Goal: Transaction & Acquisition: Purchase product/service

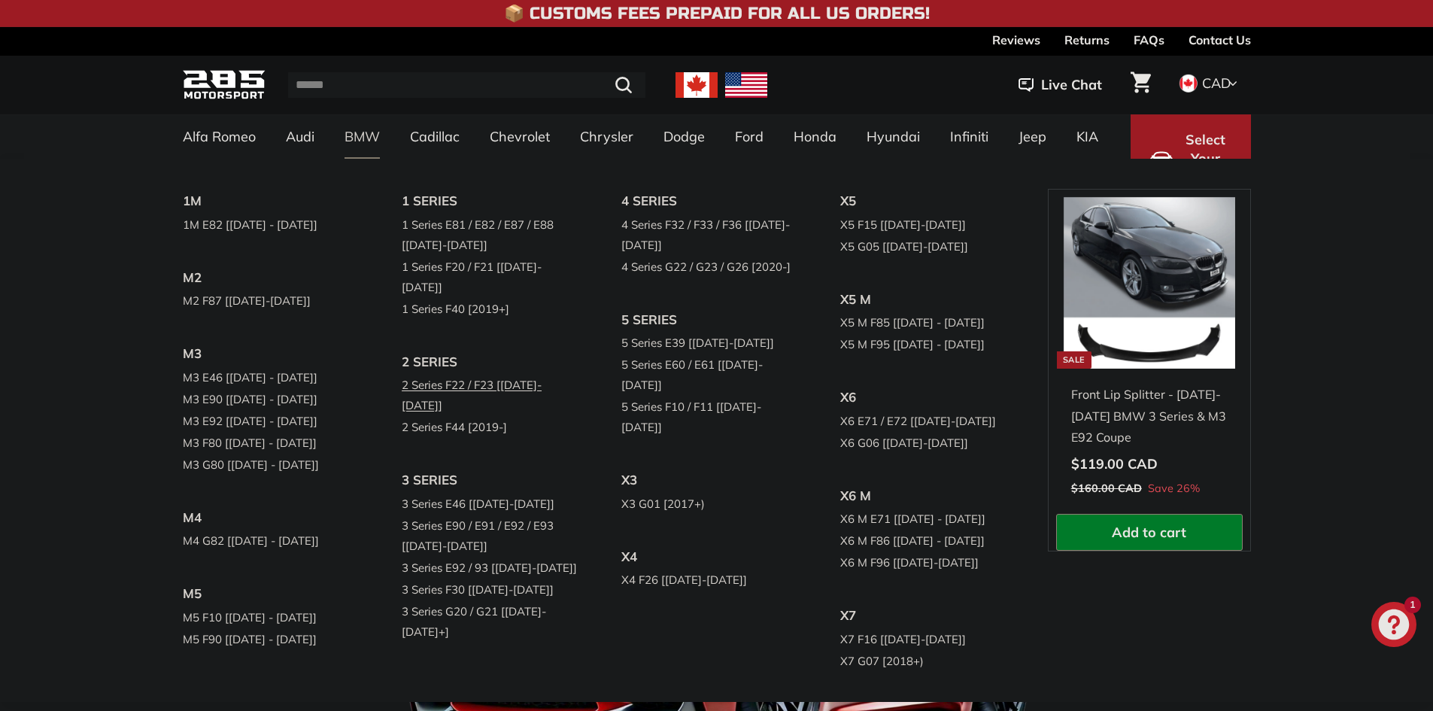
click at [507, 374] on link "2 Series F22 / F23 [[DATE]-[DATE]]" at bounding box center [491, 395] width 178 height 42
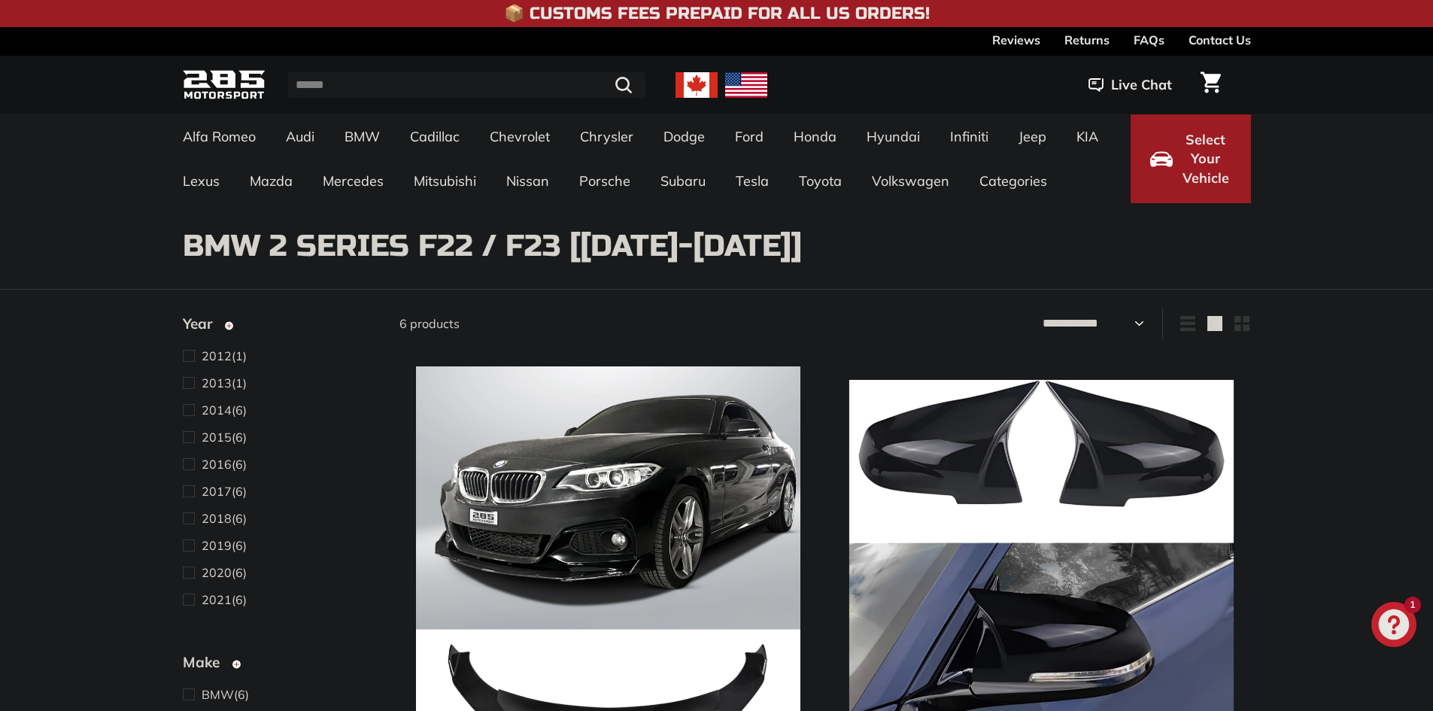
select select "**********"
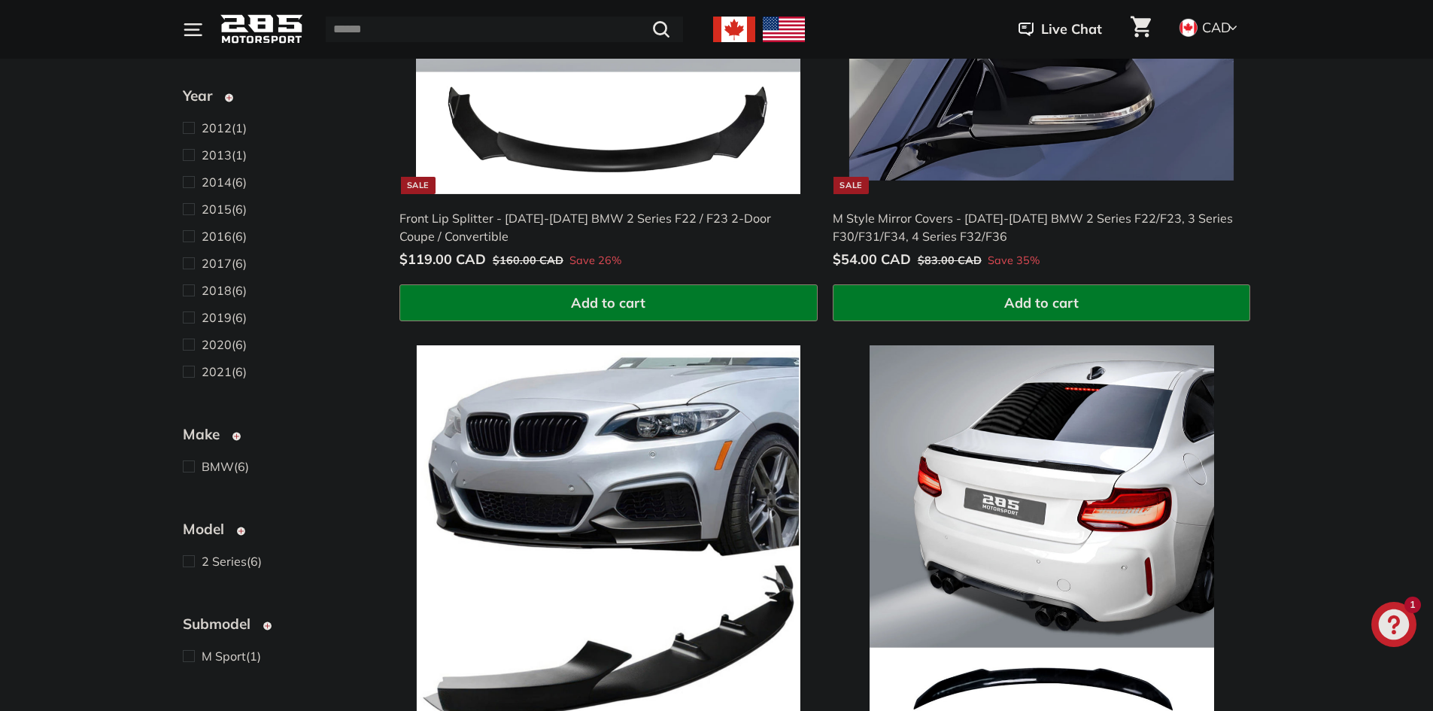
scroll to position [828, 0]
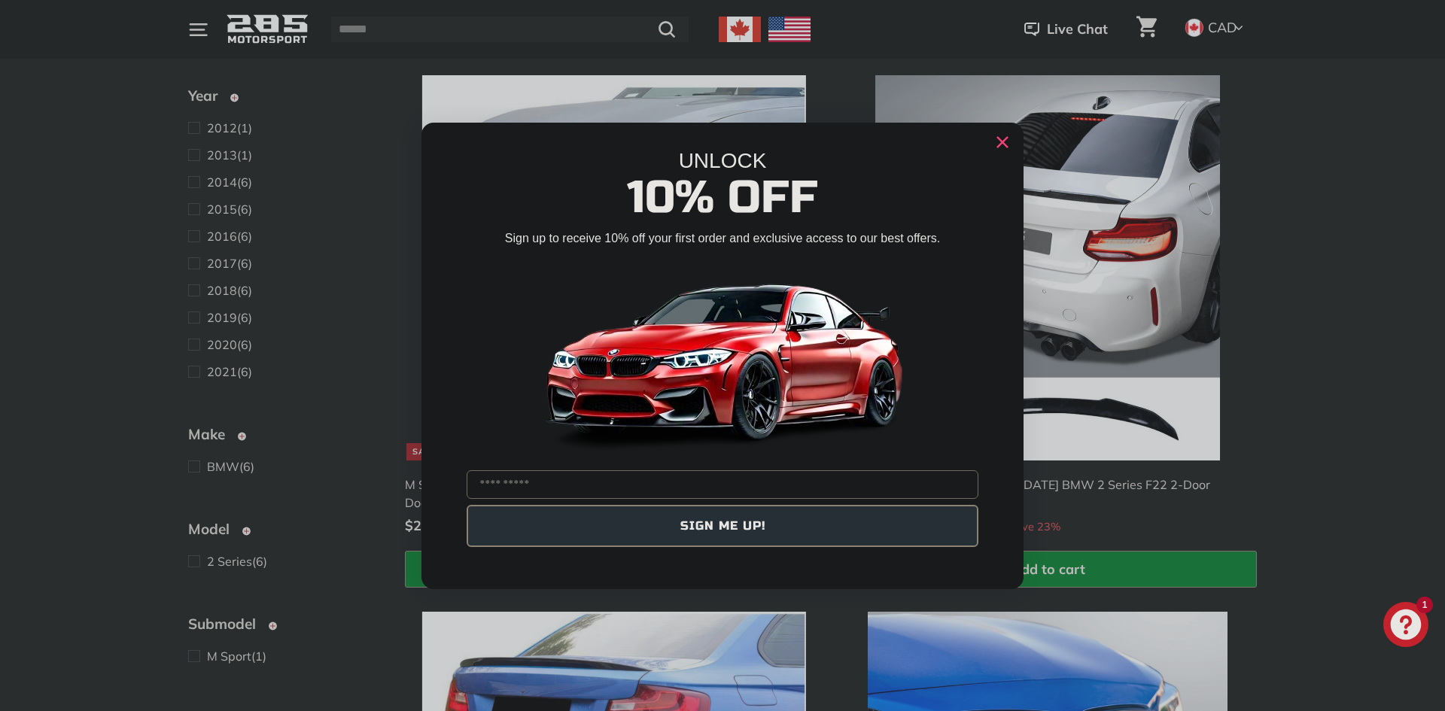
click at [1001, 145] on circle "Close dialog" at bounding box center [1002, 141] width 23 height 23
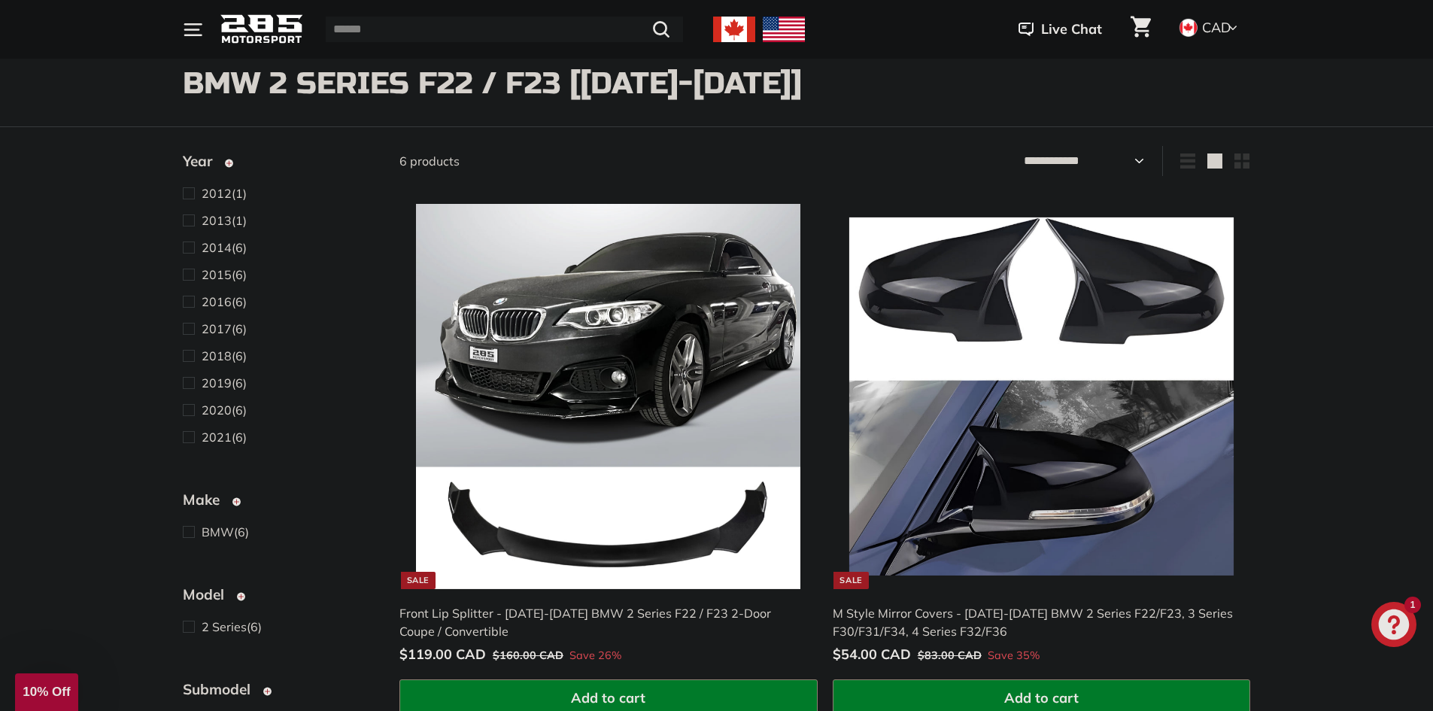
scroll to position [150, 0]
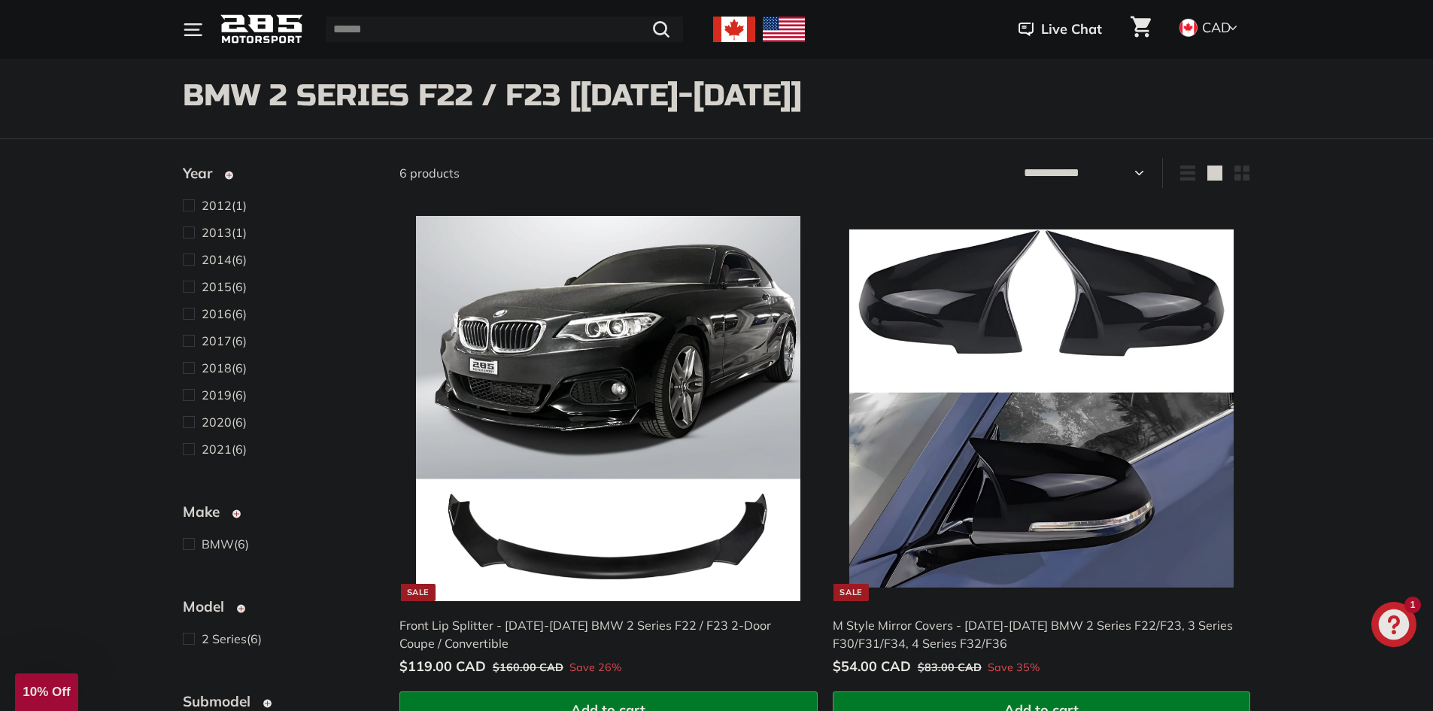
click at [1385, 612] on icon "Chat window" at bounding box center [1394, 625] width 44 height 44
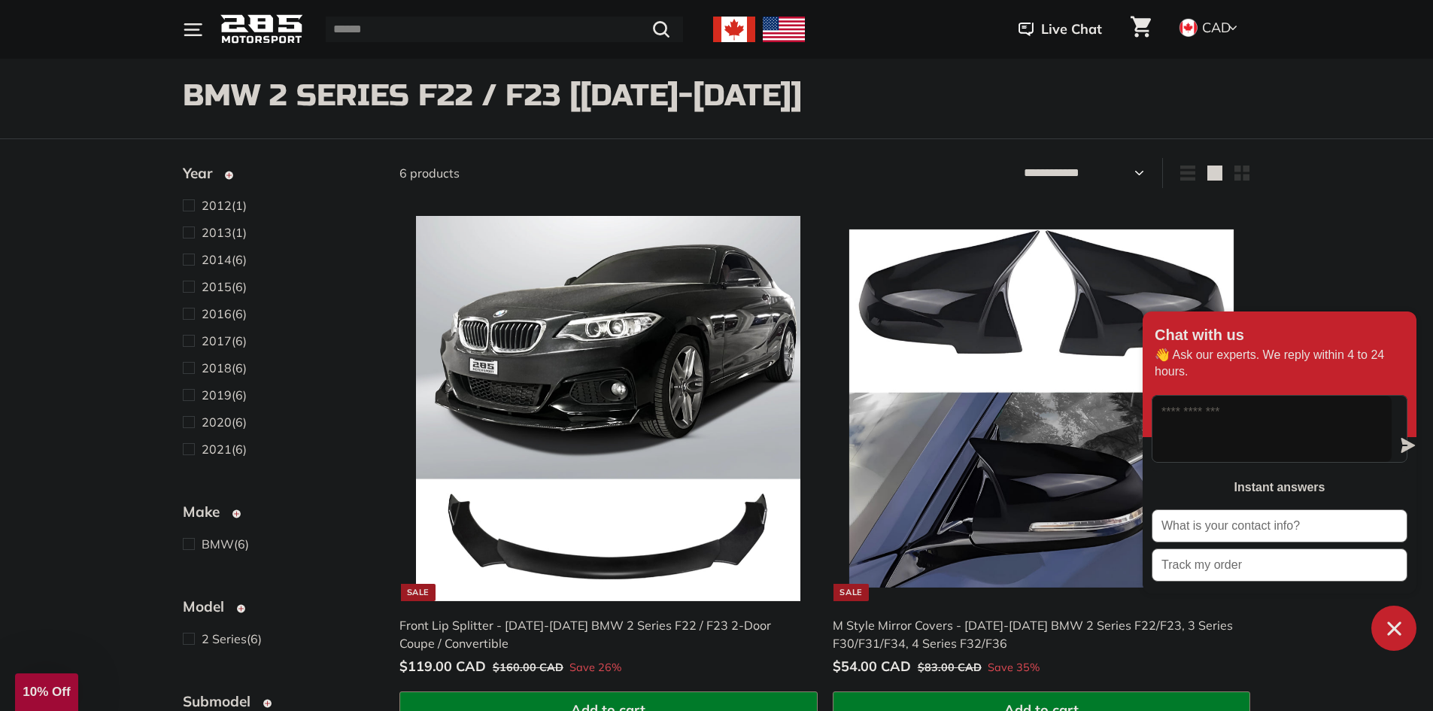
click at [1396, 630] on icon "Chat window" at bounding box center [1394, 628] width 14 height 14
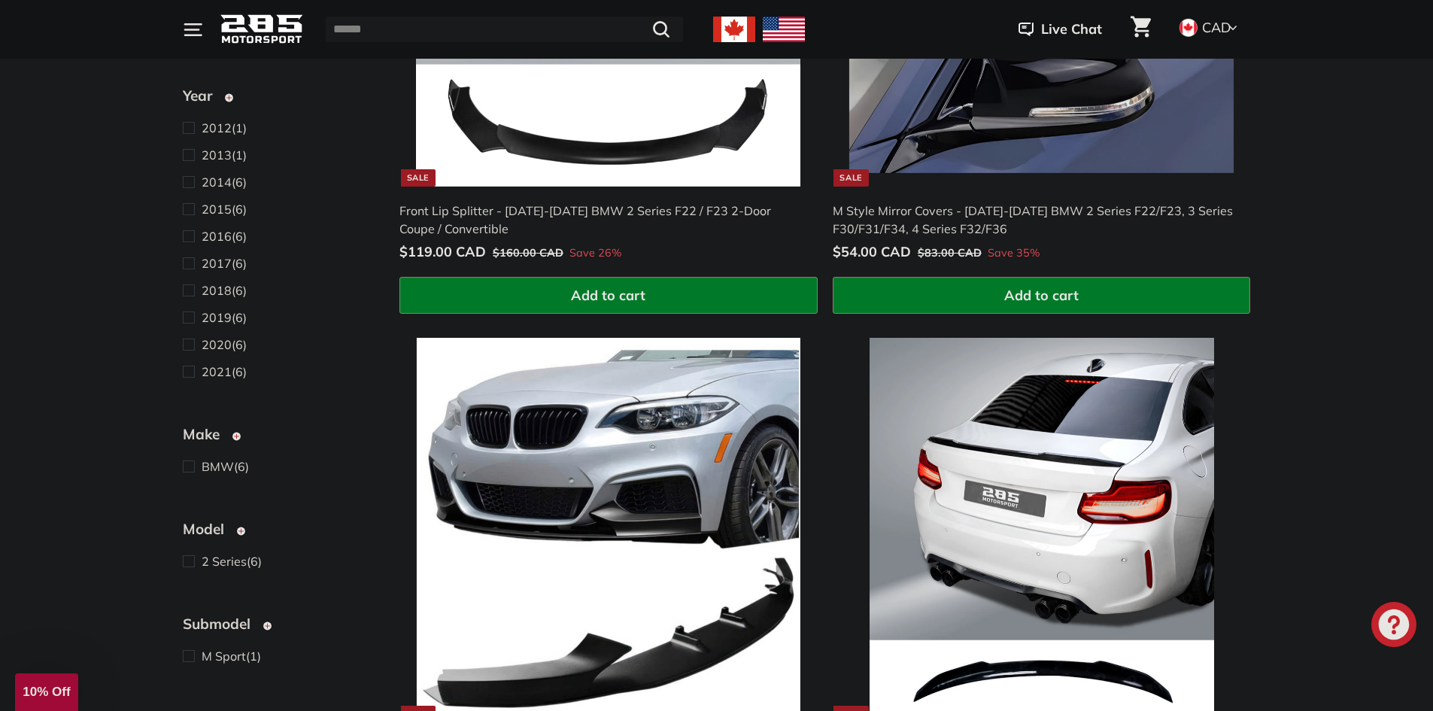
scroll to position [451, 0]
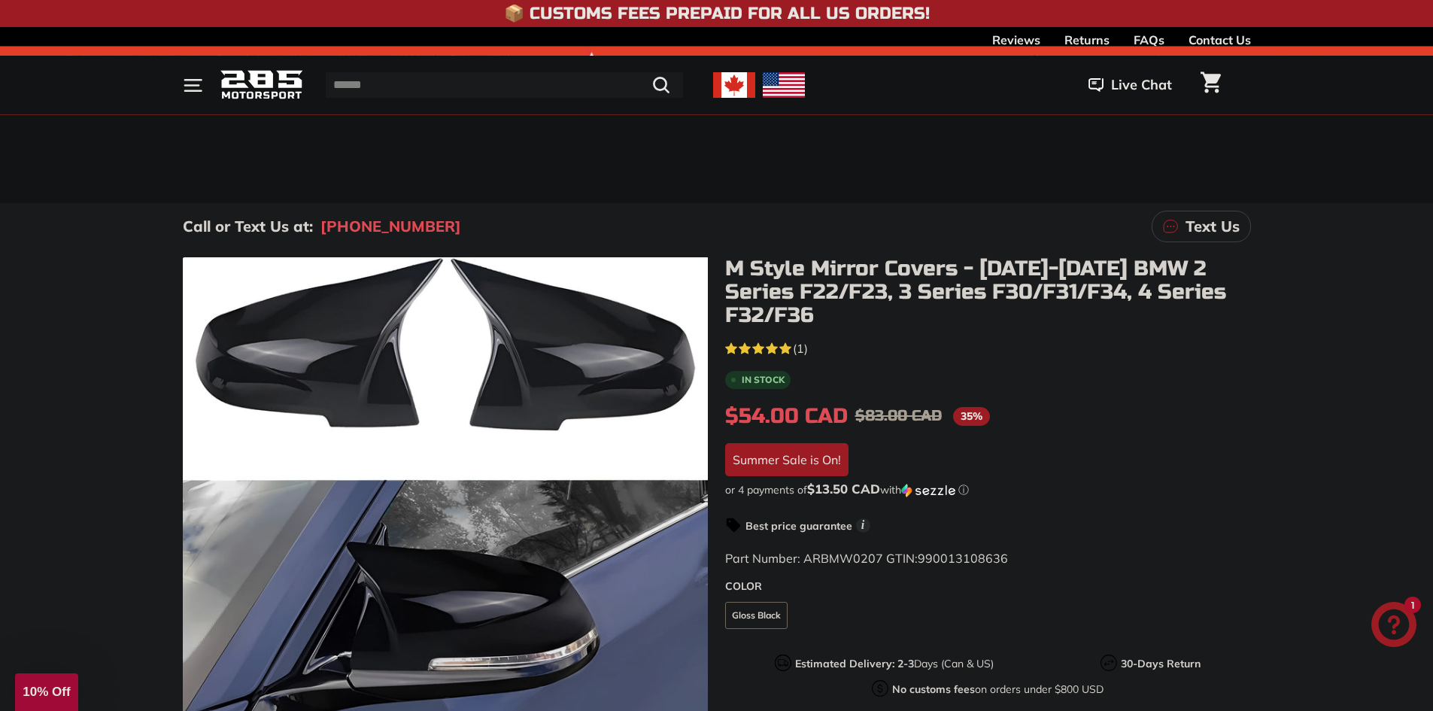
scroll to position [150, 0]
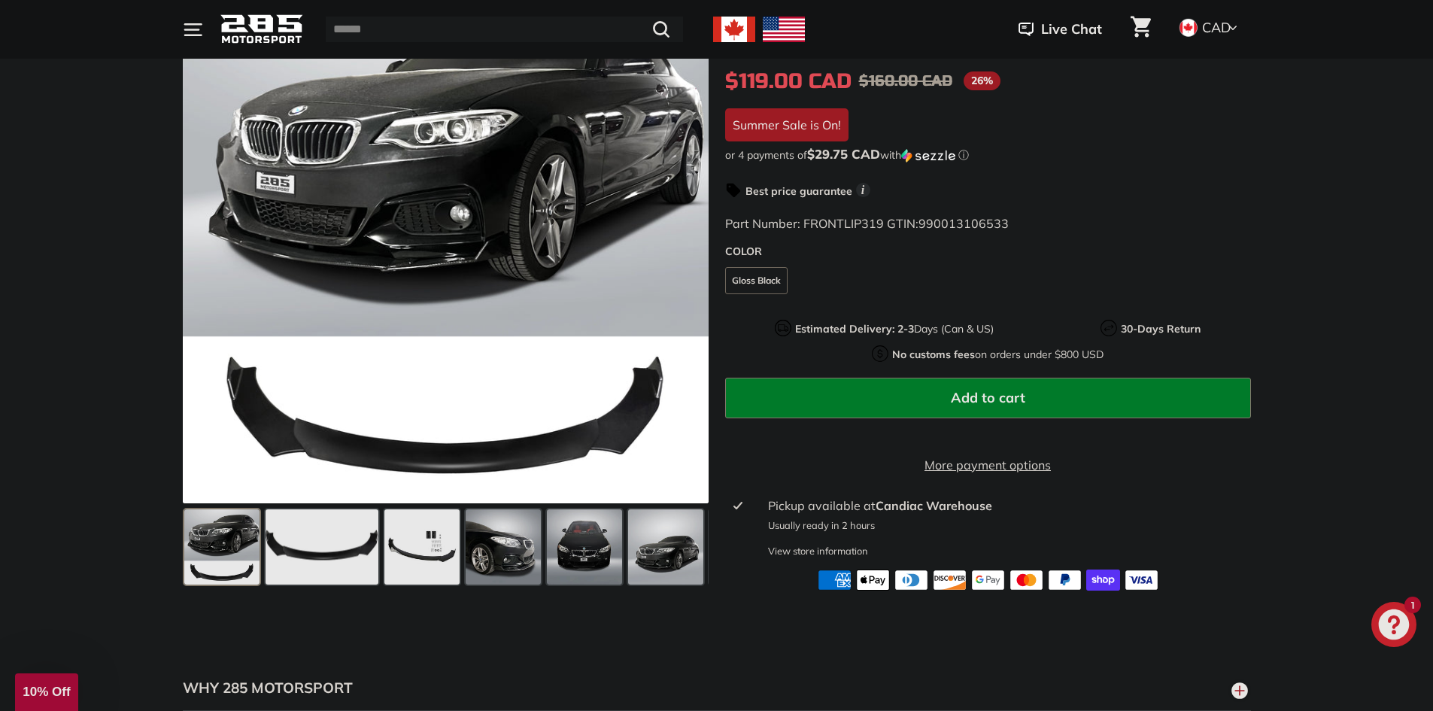
scroll to position [226, 0]
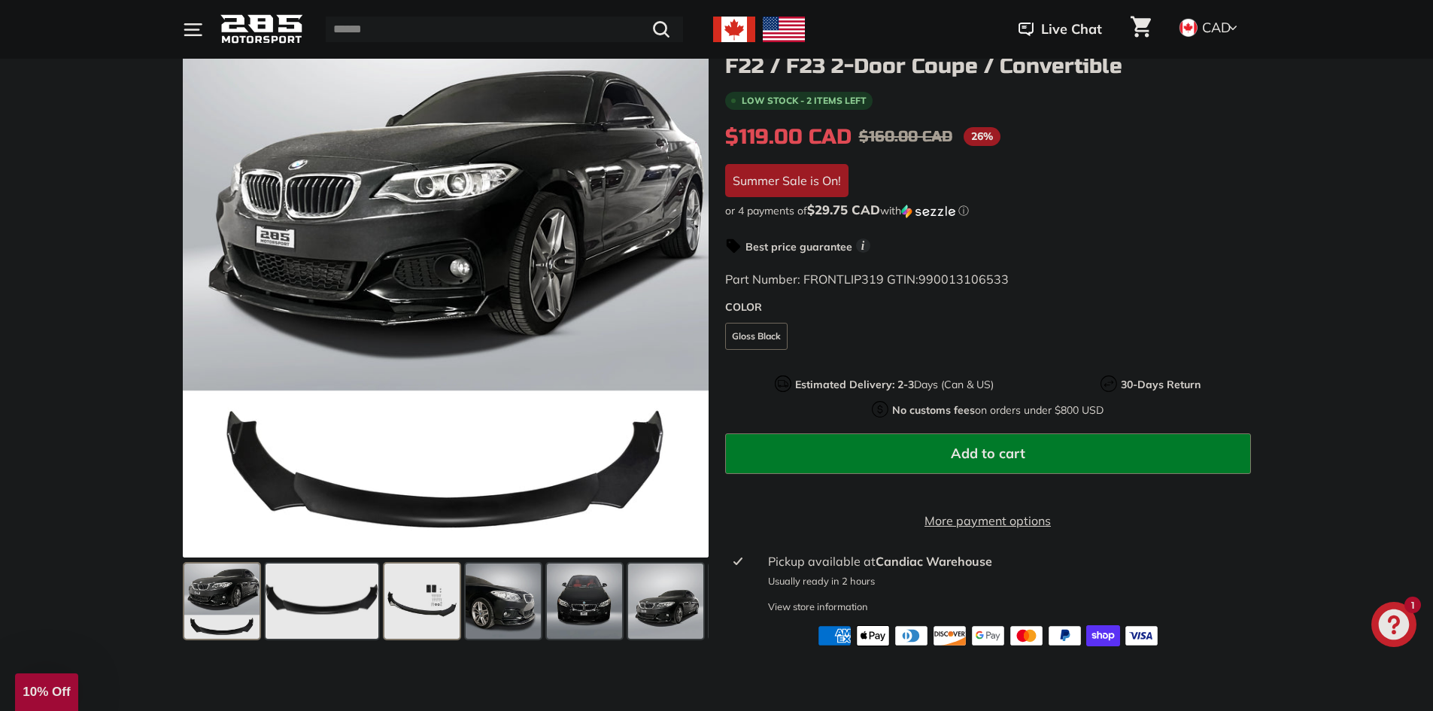
click at [421, 594] on span at bounding box center [421, 601] width 75 height 75
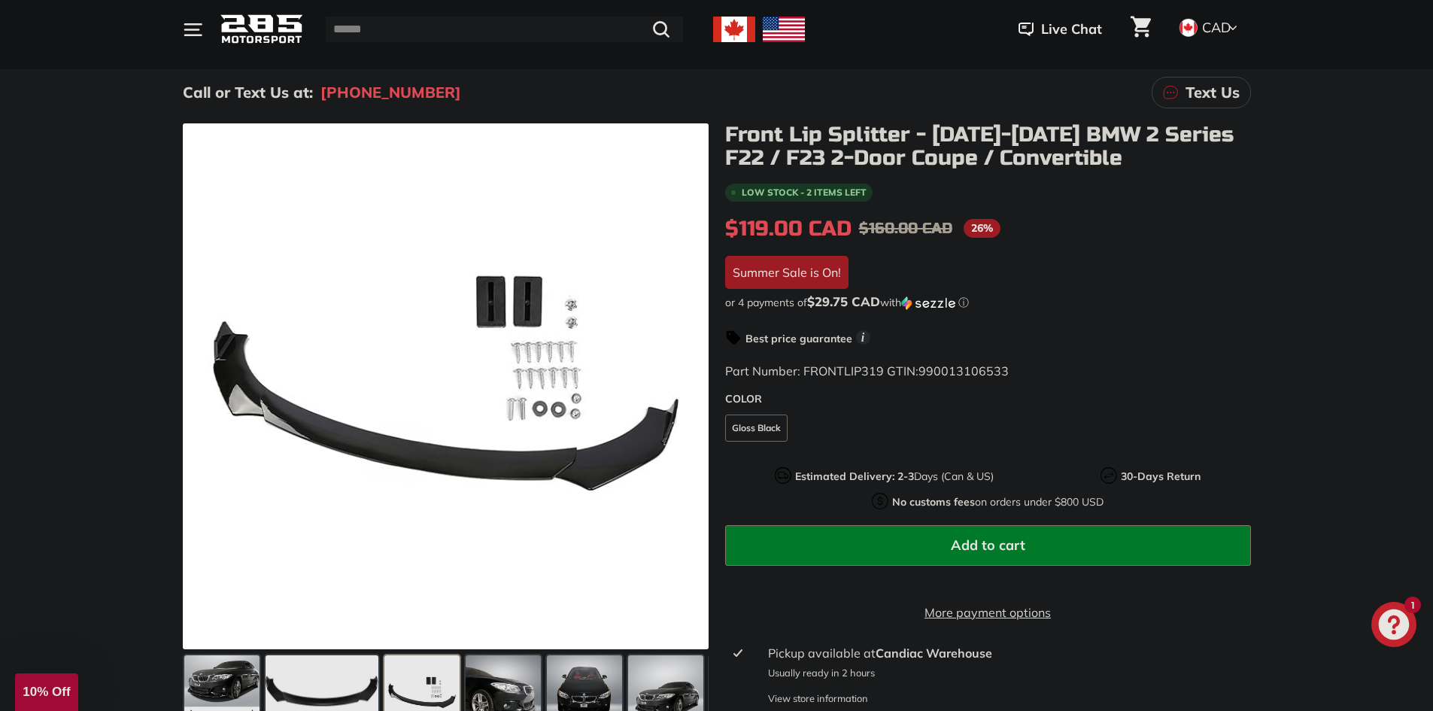
scroll to position [75, 0]
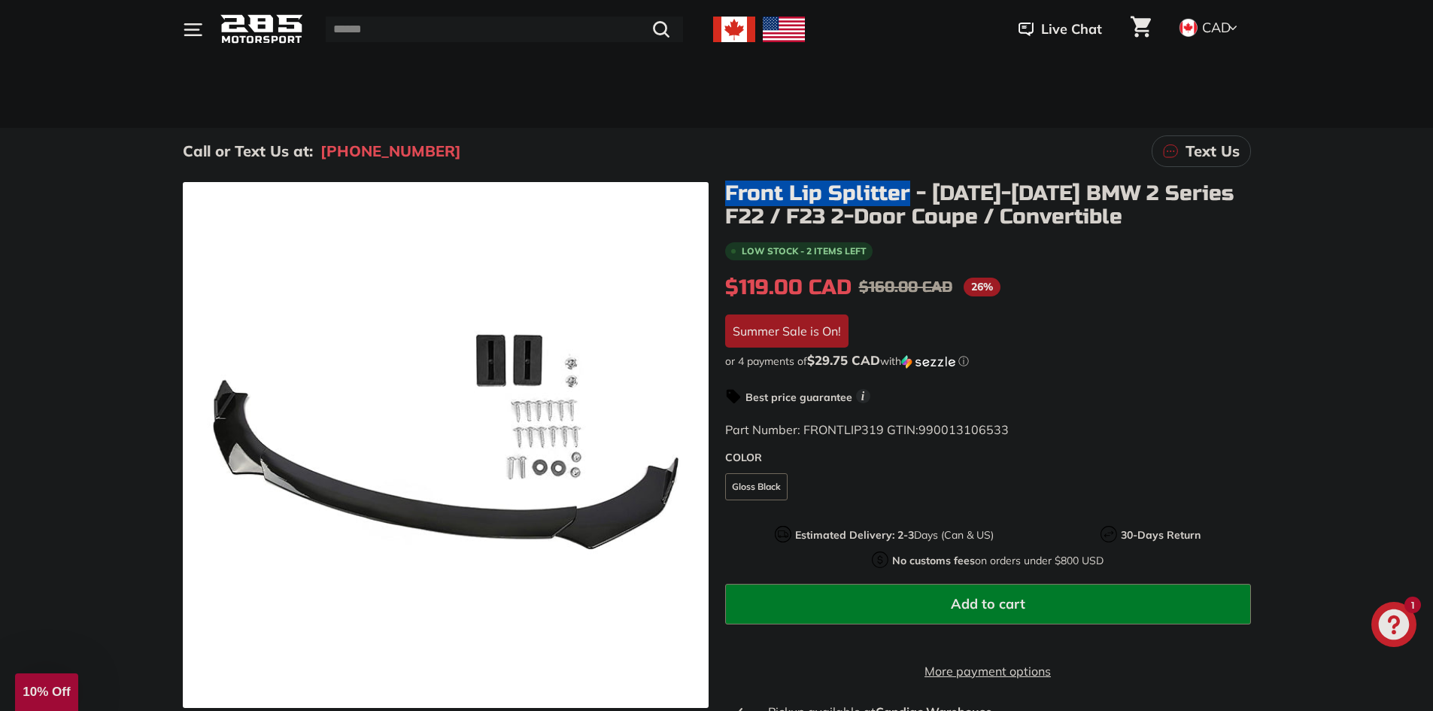
drag, startPoint x: 728, startPoint y: 186, endPoint x: 907, endPoint y: 195, distance: 180.0
click at [907, 195] on div "Front Lip Splitter - 2014-2021 BMW 2 Series F22 / F23 2-Door Coupe / Convertibl…" at bounding box center [980, 489] width 542 height 615
copy h1 "Front Lip Splitter"
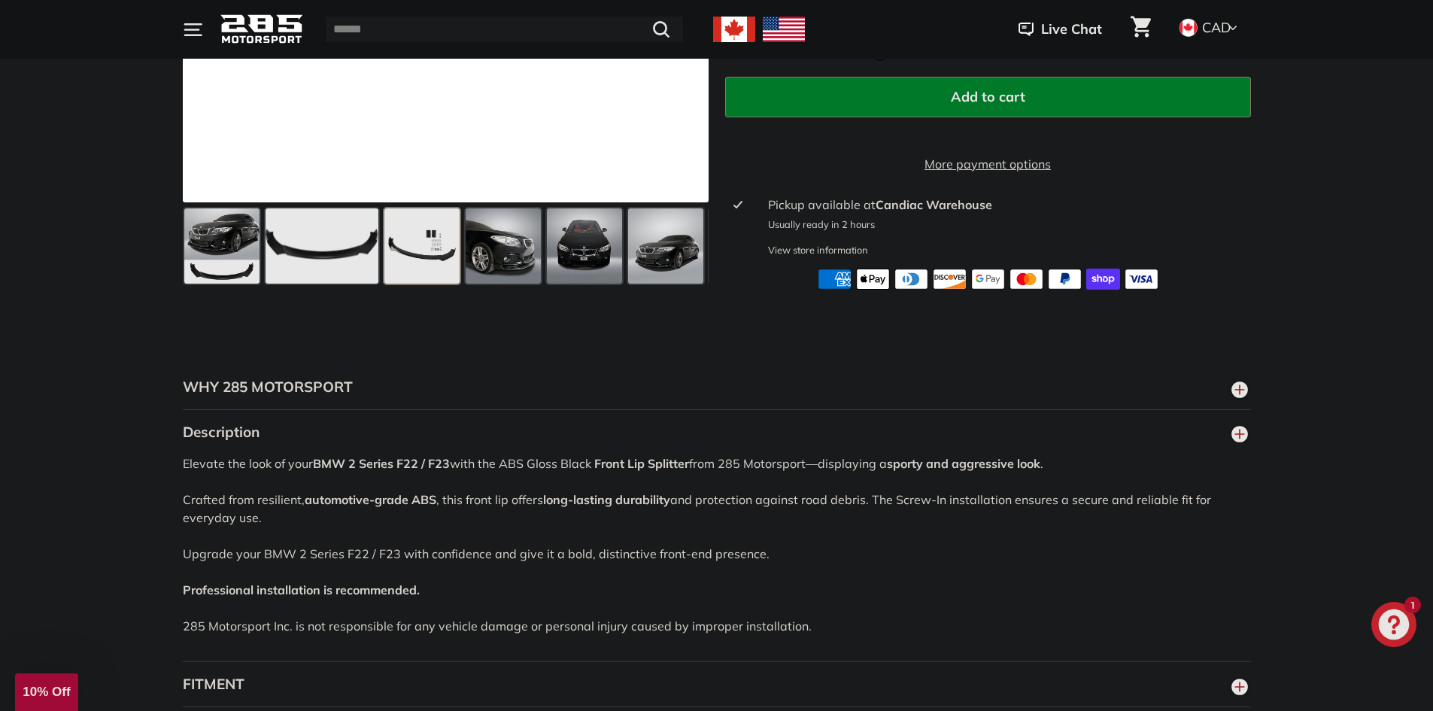
scroll to position [602, 0]
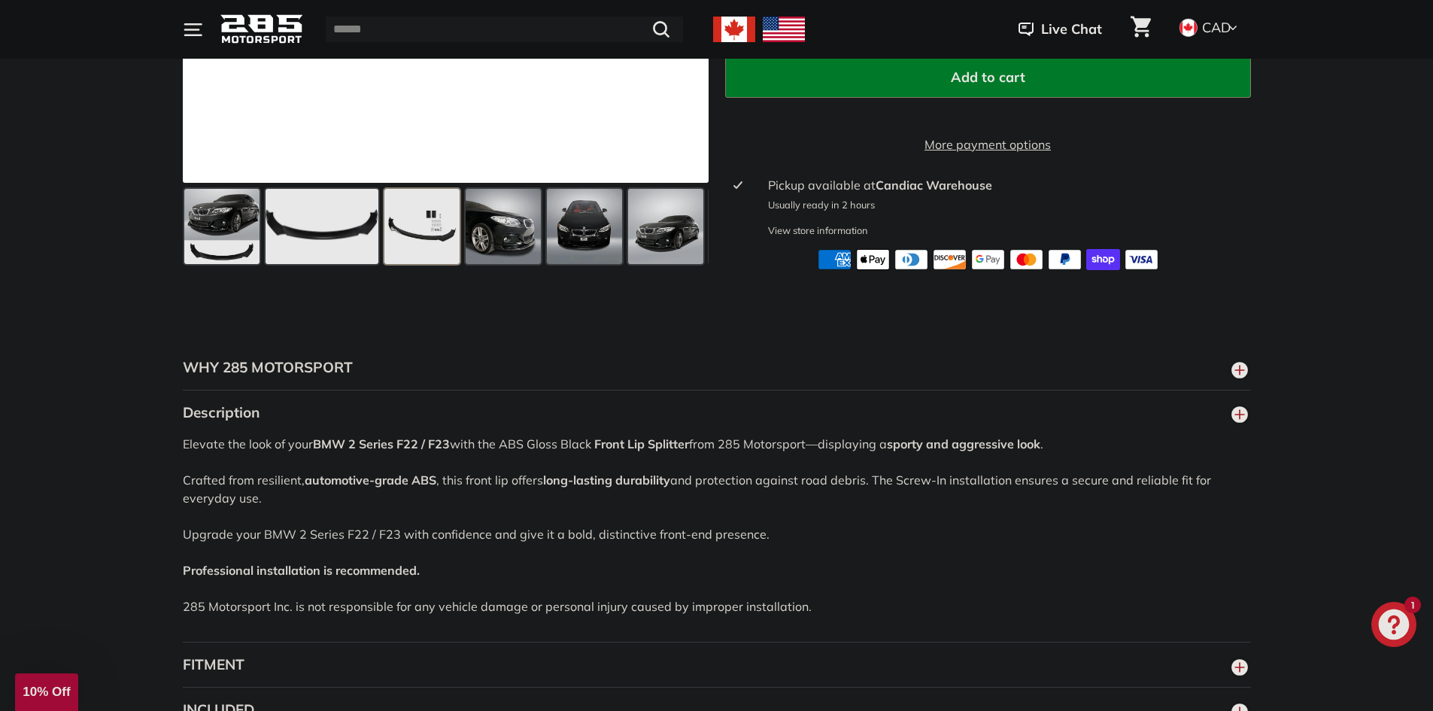
click at [1399, 633] on icon "Chat window" at bounding box center [1394, 624] width 31 height 31
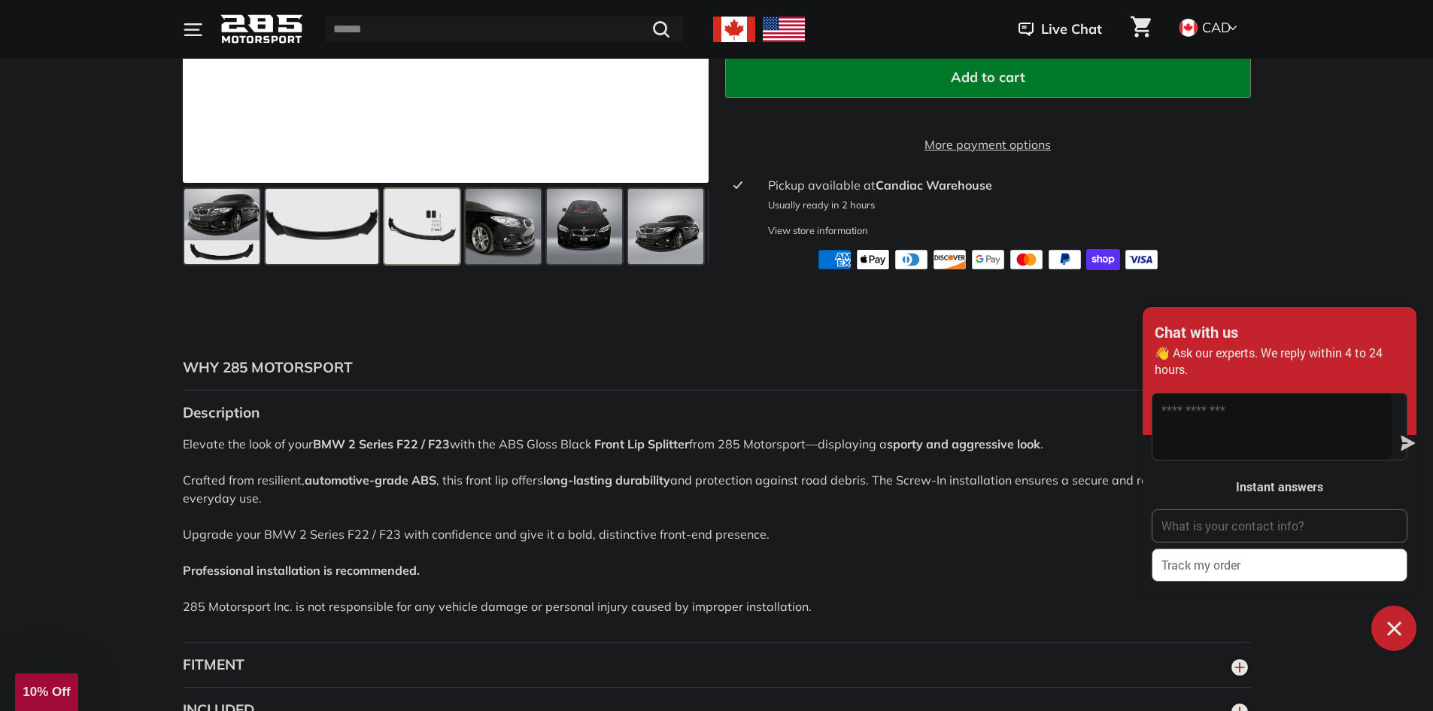
click at [821, 531] on div "Elevate the look of your BMW 2 Series F22 / F23 with the ABS Gloss Black Front …" at bounding box center [717, 538] width 1068 height 207
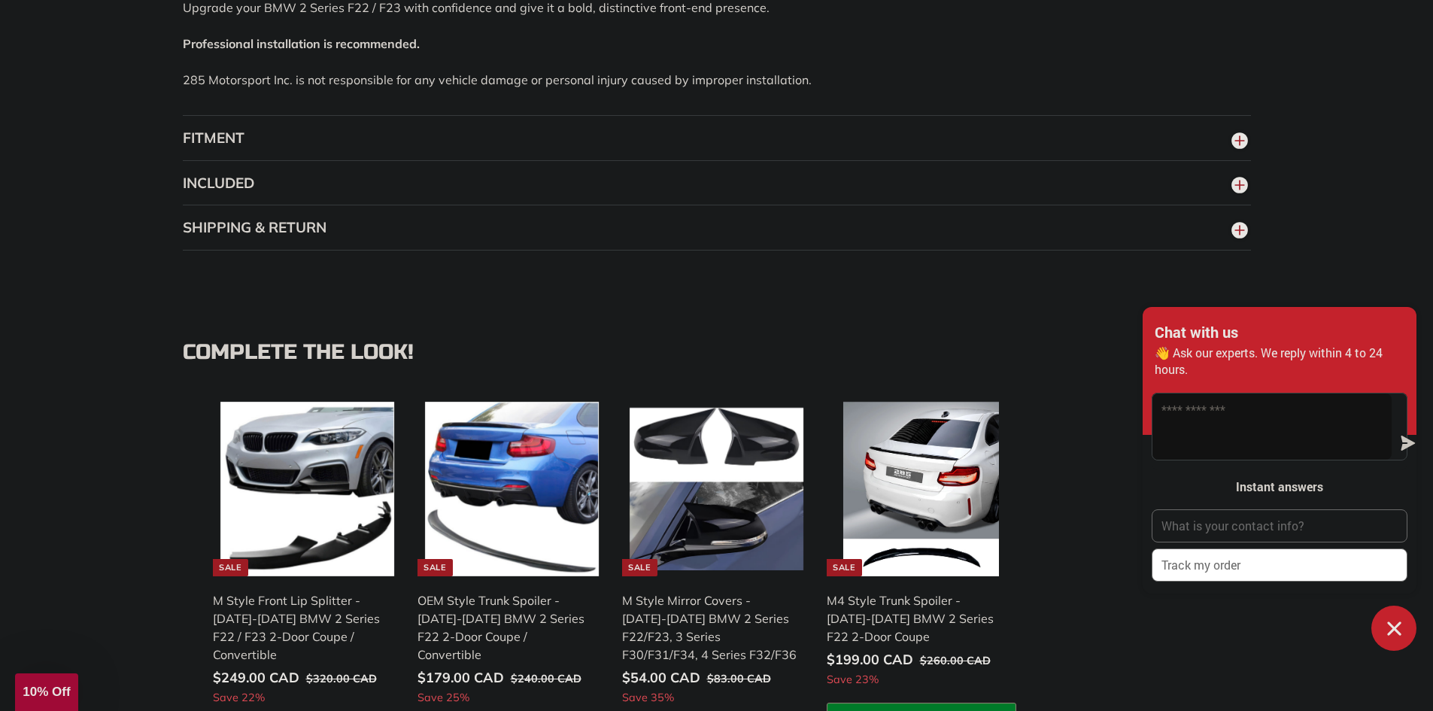
scroll to position [1204, 0]
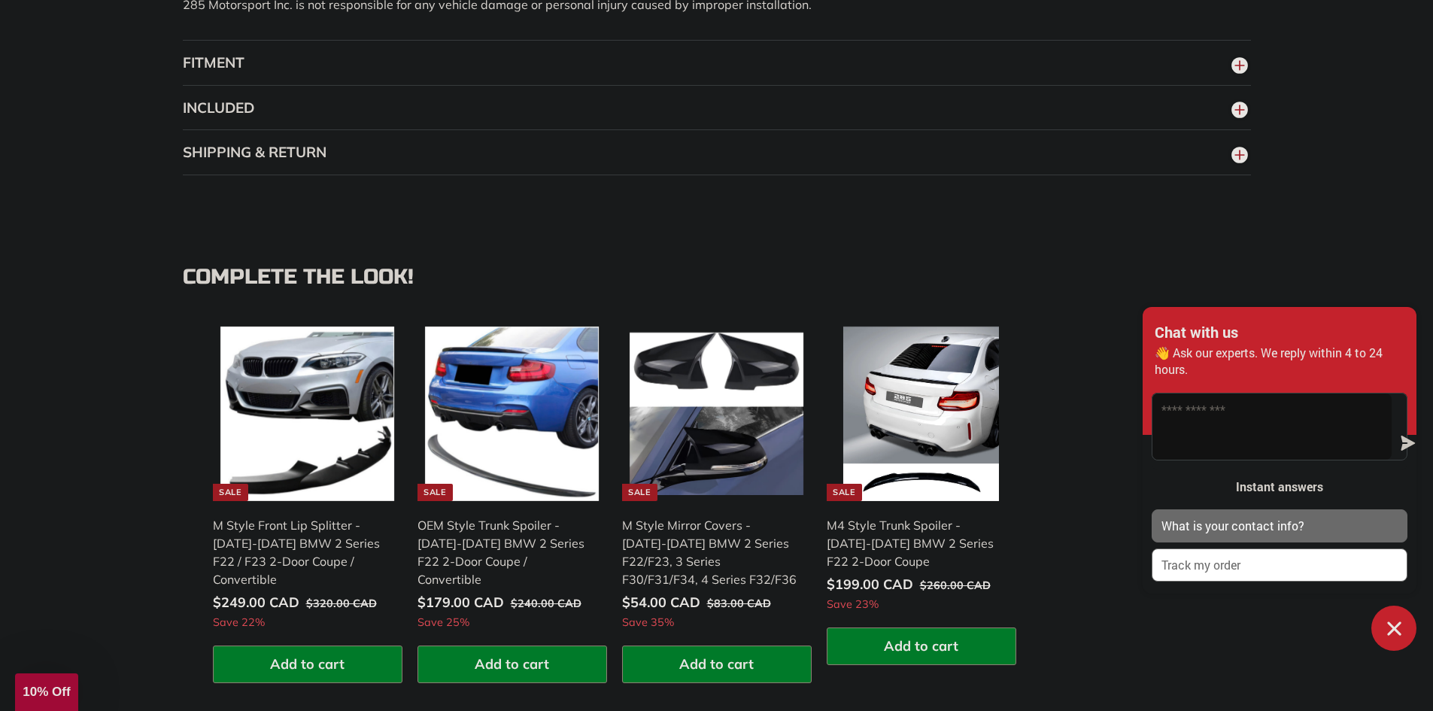
click at [1266, 526] on p "What is your contact info?" at bounding box center [1233, 526] width 143 height 17
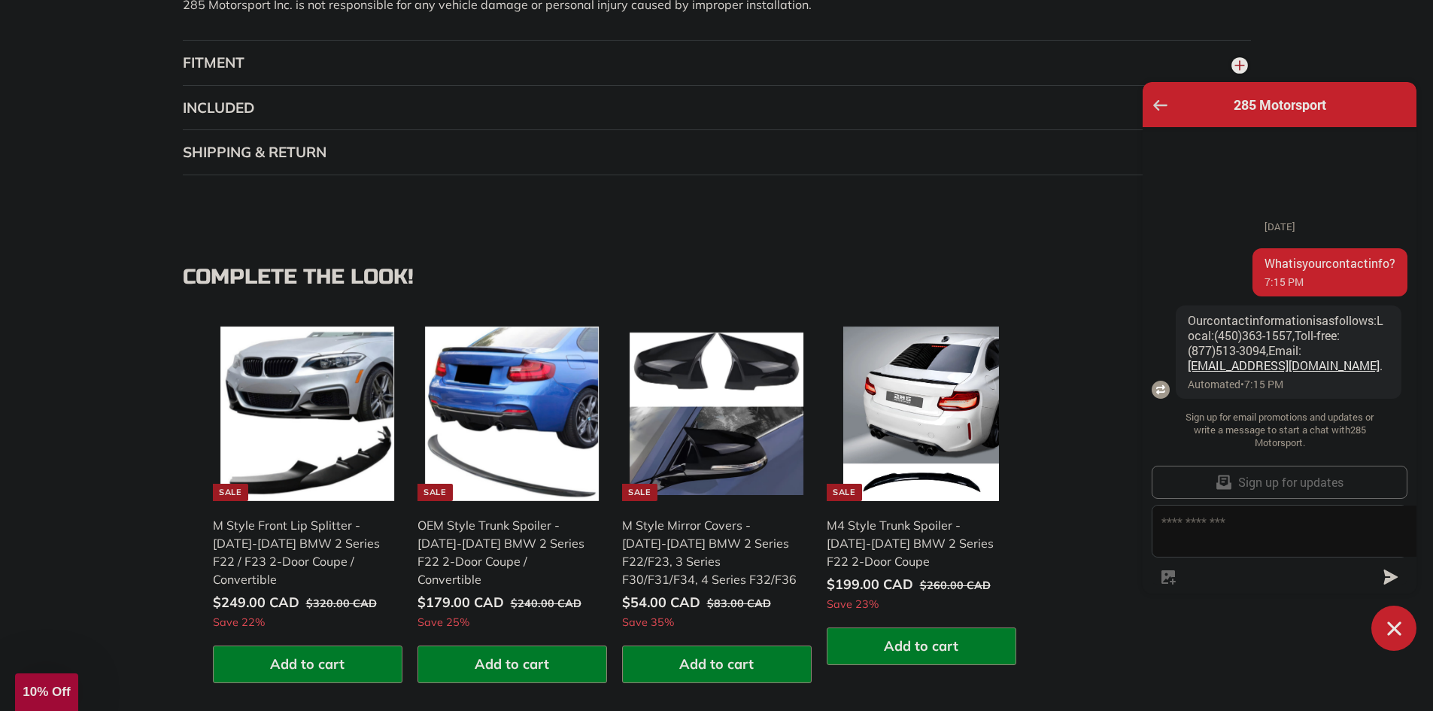
click at [1164, 102] on icon "Go back to the main screen" at bounding box center [1160, 105] width 14 height 11
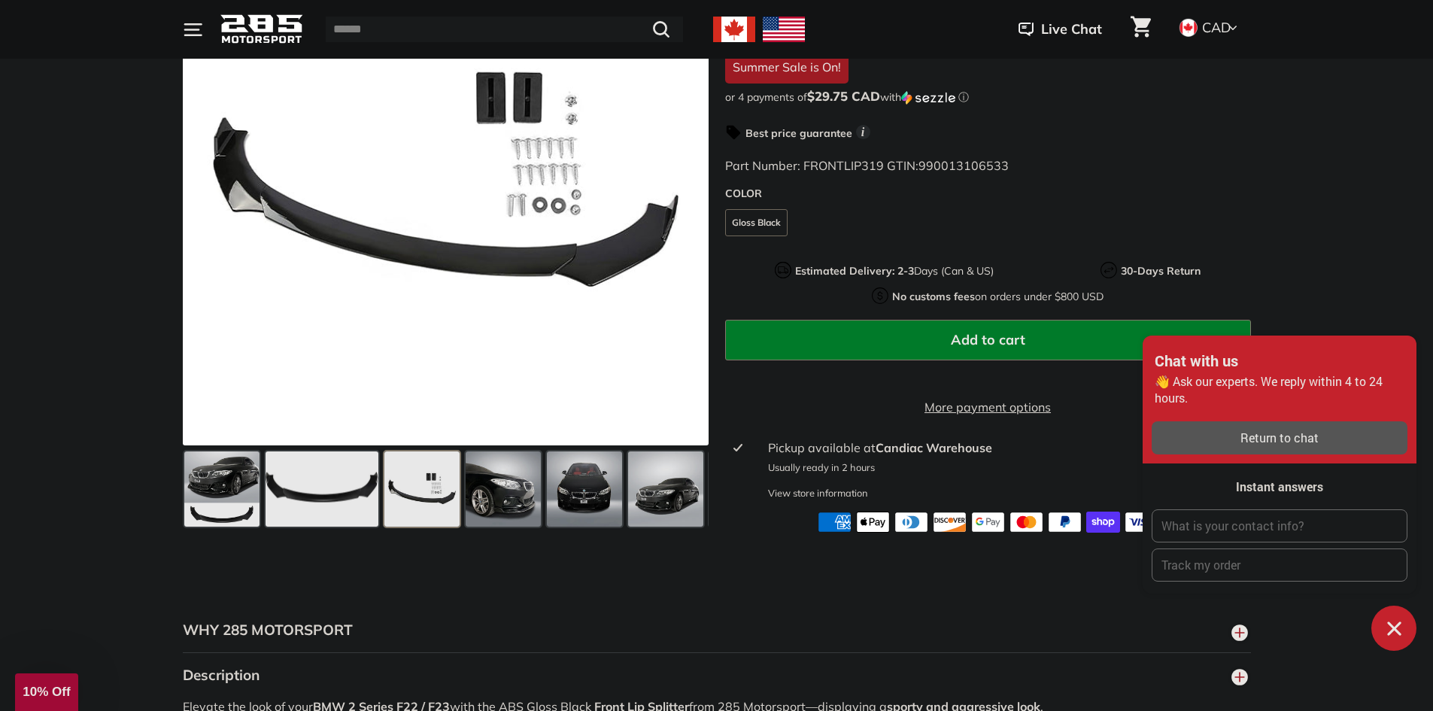
scroll to position [677, 0]
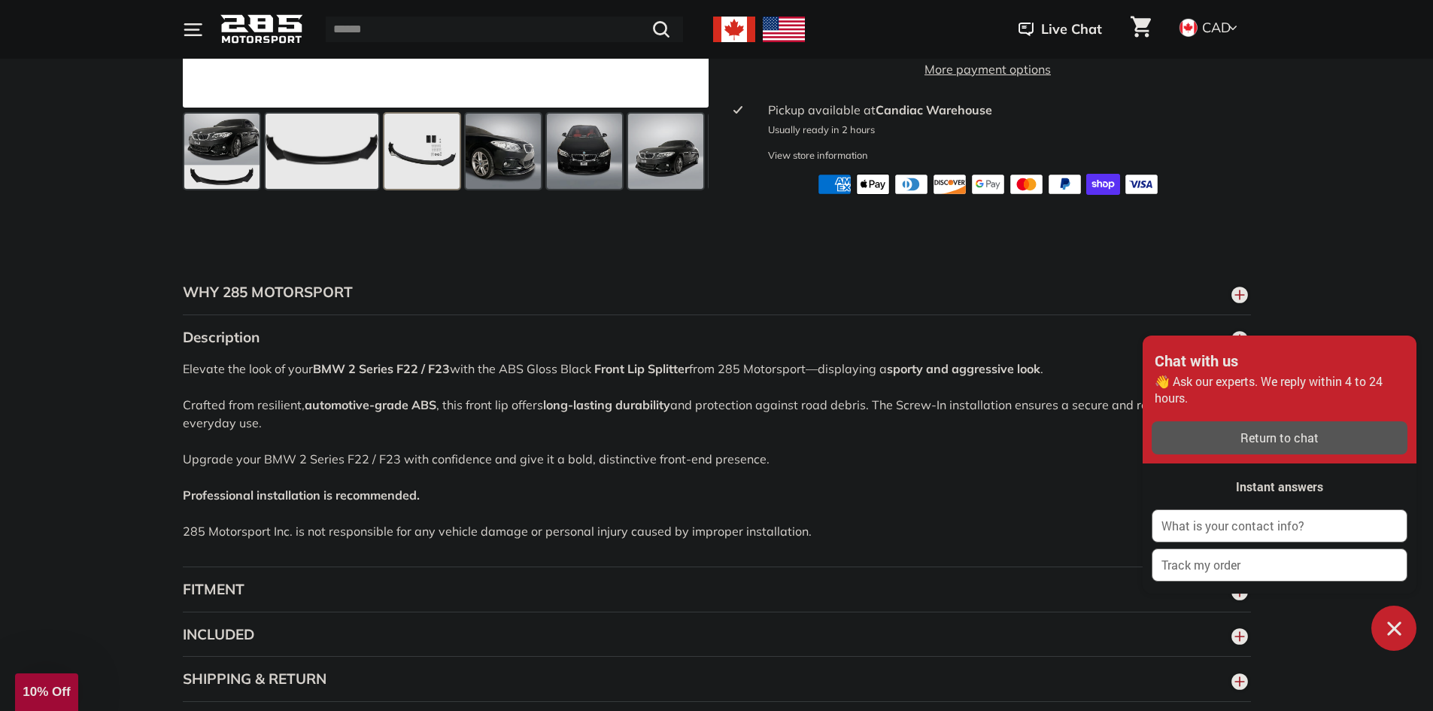
click at [1391, 634] on icon "Chat window" at bounding box center [1394, 628] width 23 height 23
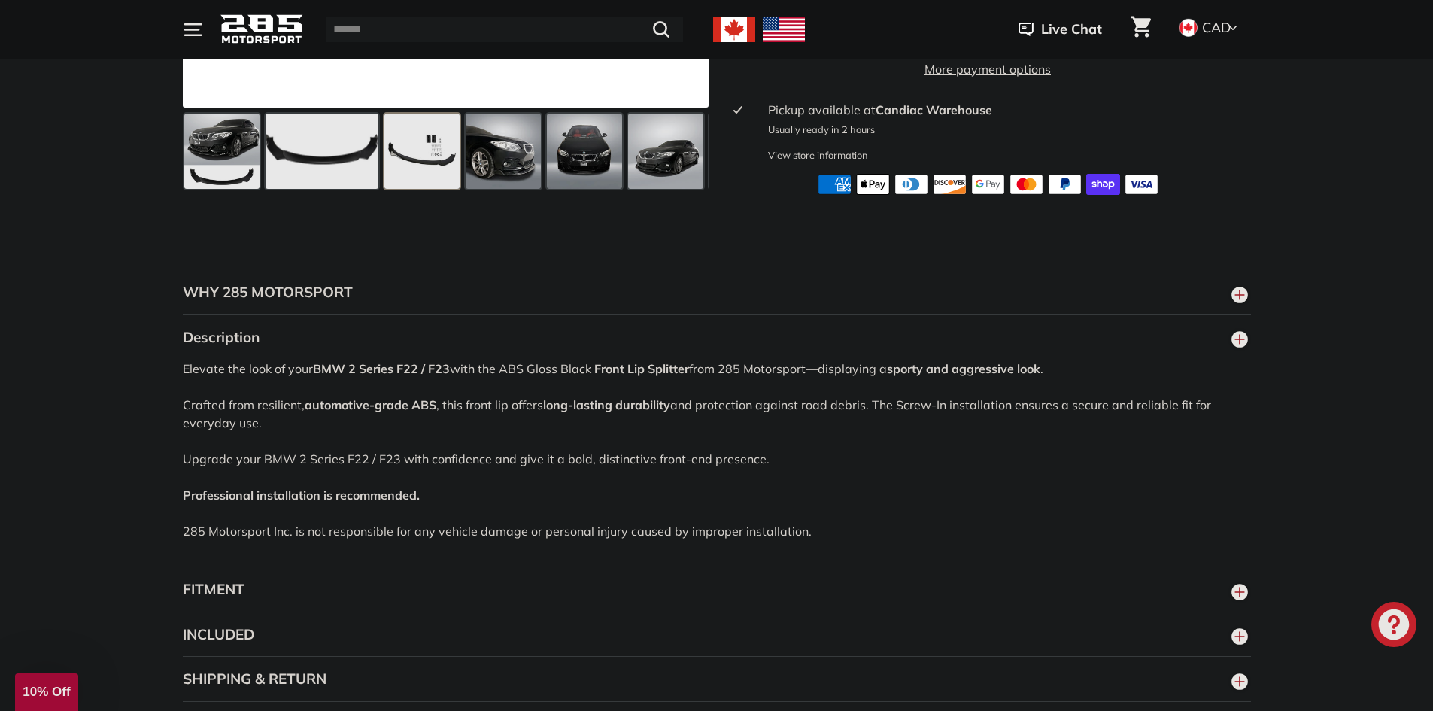
click at [1391, 634] on icon "Chat window" at bounding box center [1394, 624] width 31 height 31
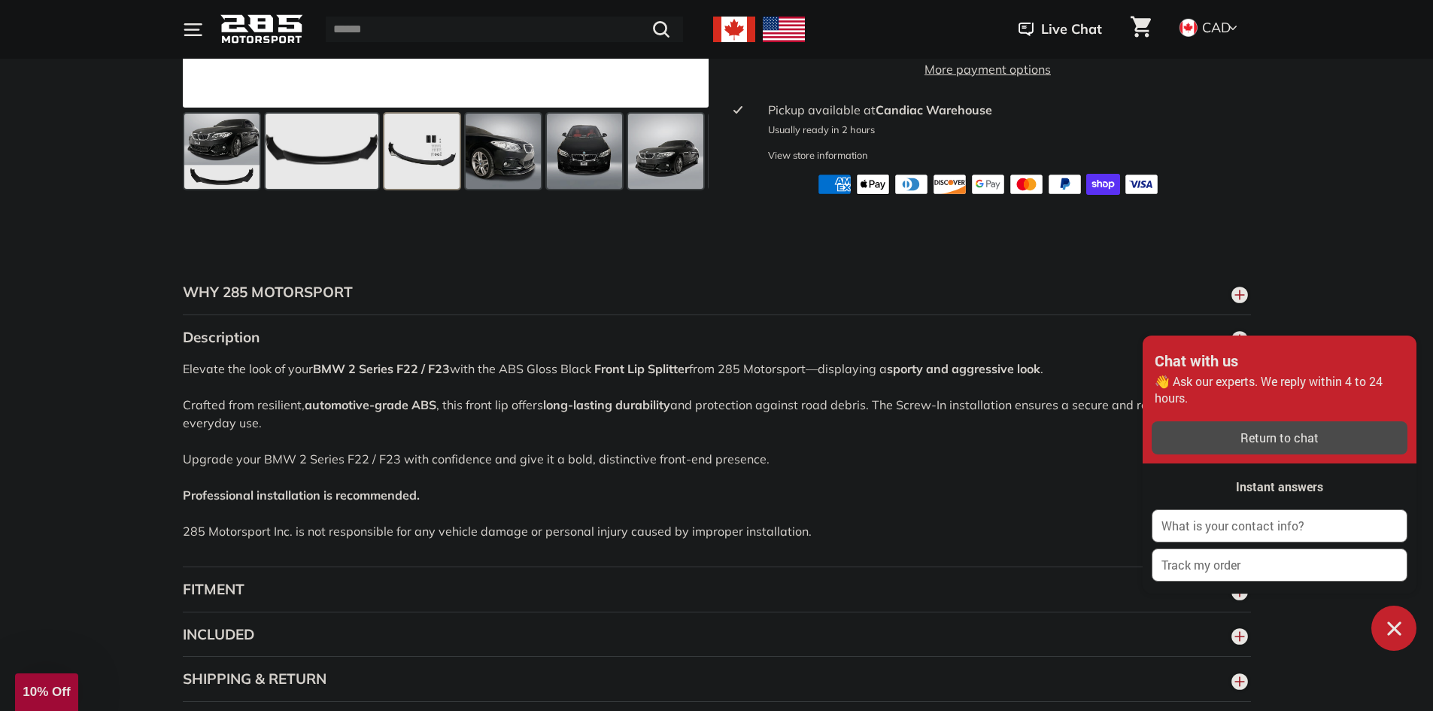
click at [1301, 427] on div "button" at bounding box center [1280, 437] width 256 height 33
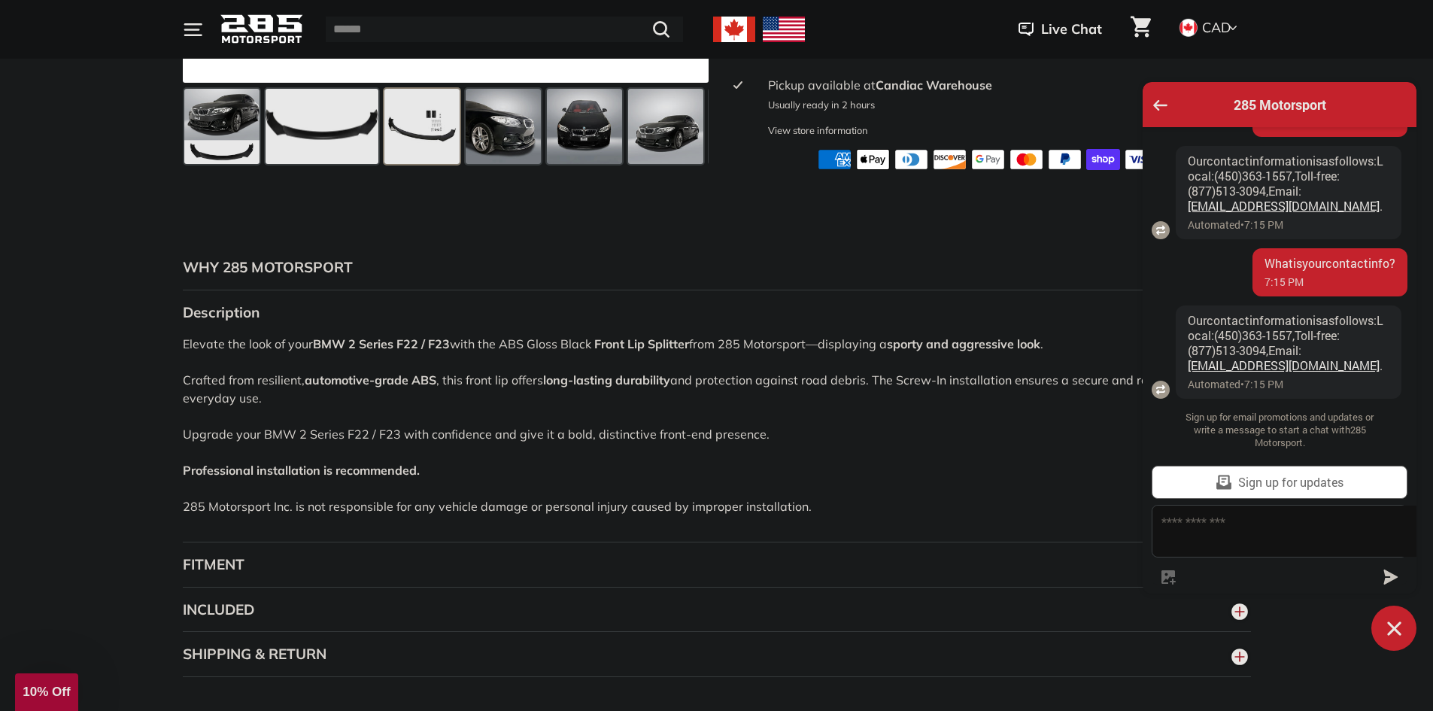
scroll to position [828, 0]
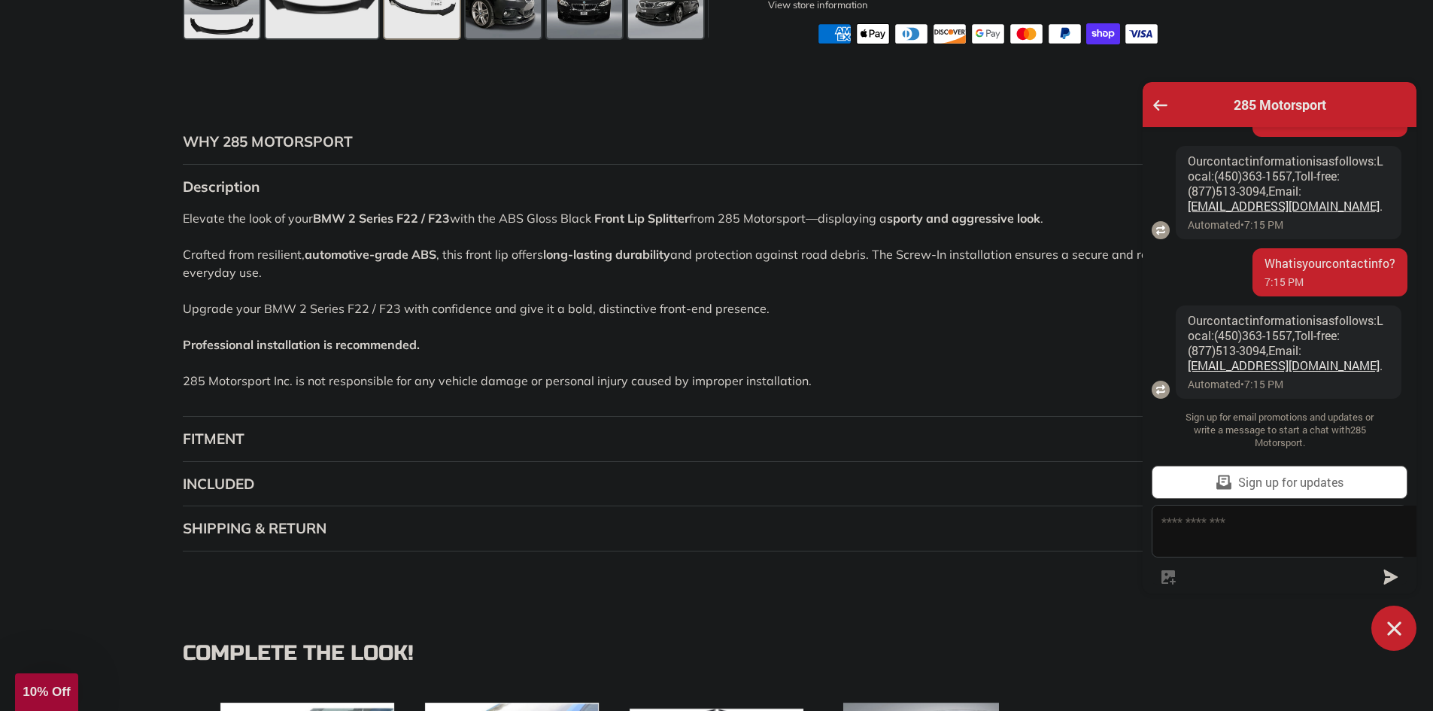
click at [339, 445] on button "FITMENT" at bounding box center [717, 439] width 1068 height 45
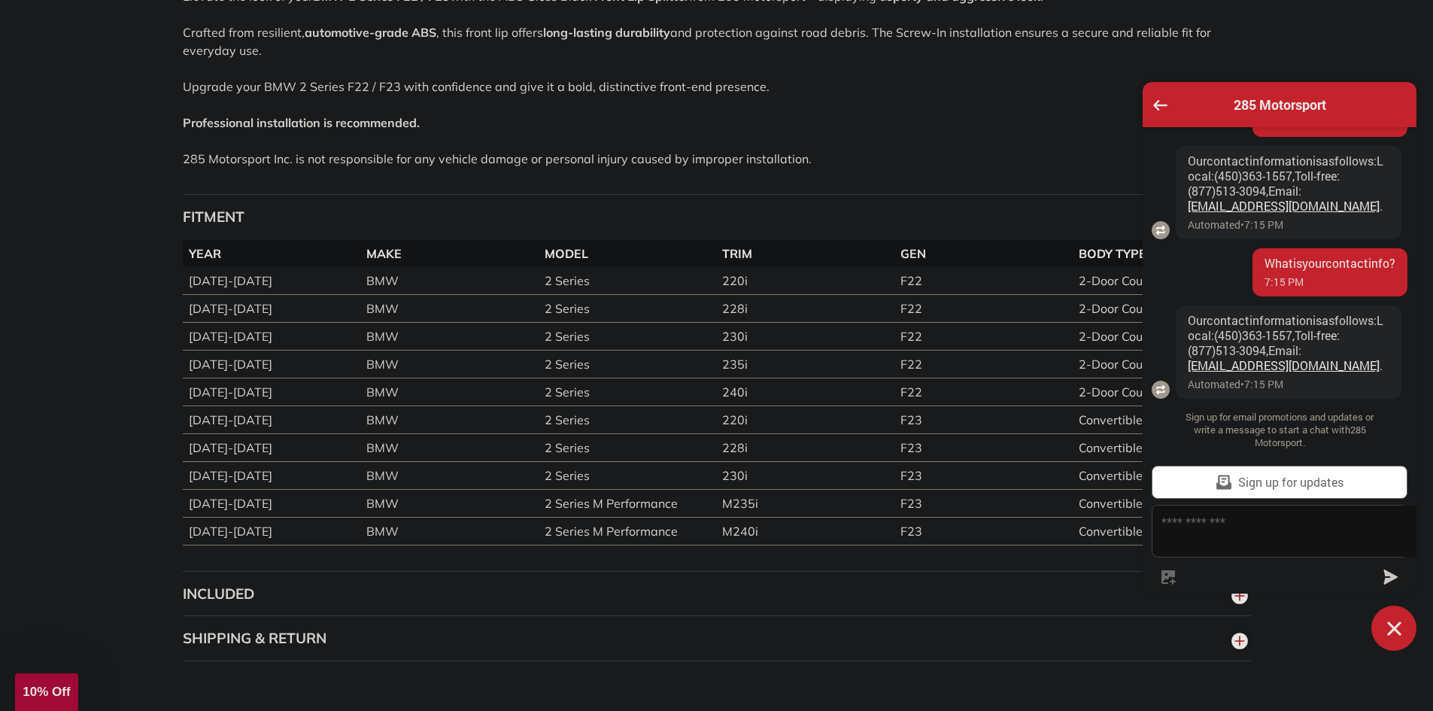
scroll to position [1204, 0]
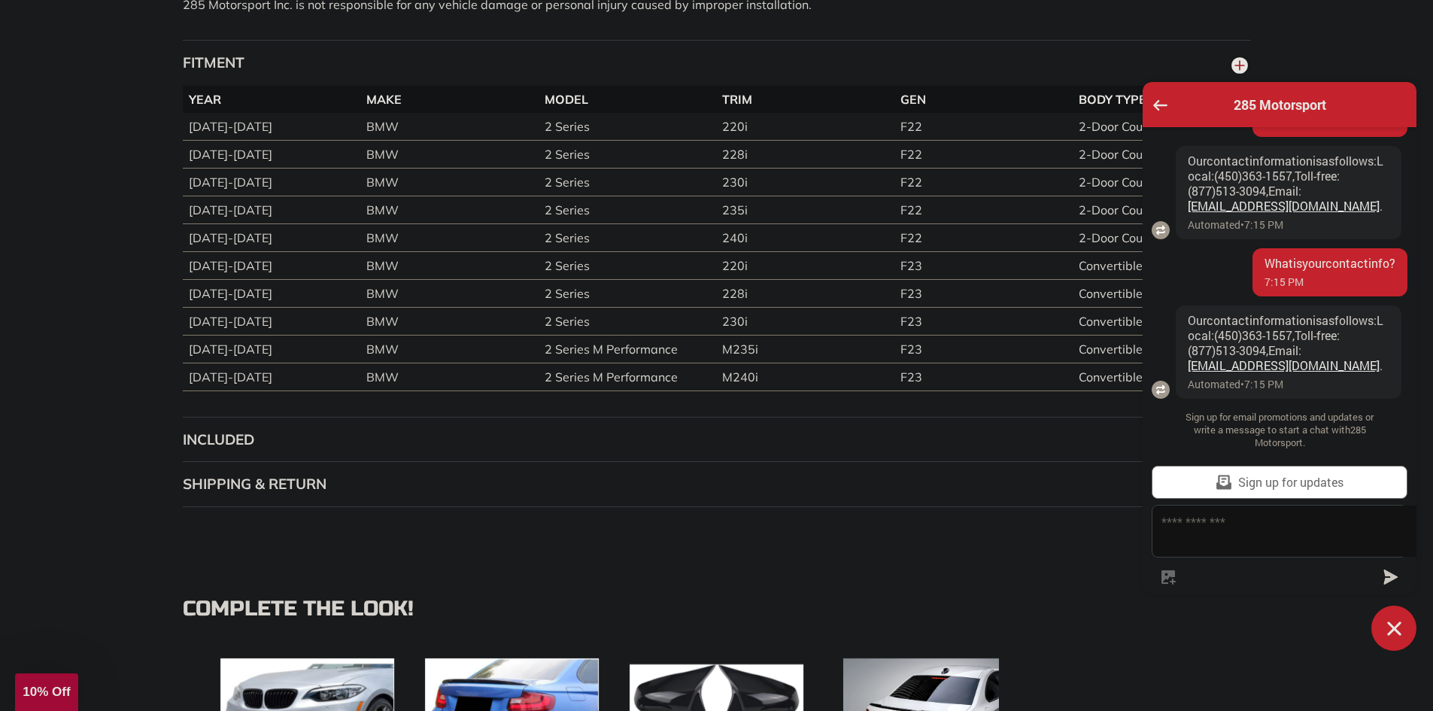
click at [263, 458] on button "INCLUDED" at bounding box center [717, 440] width 1068 height 45
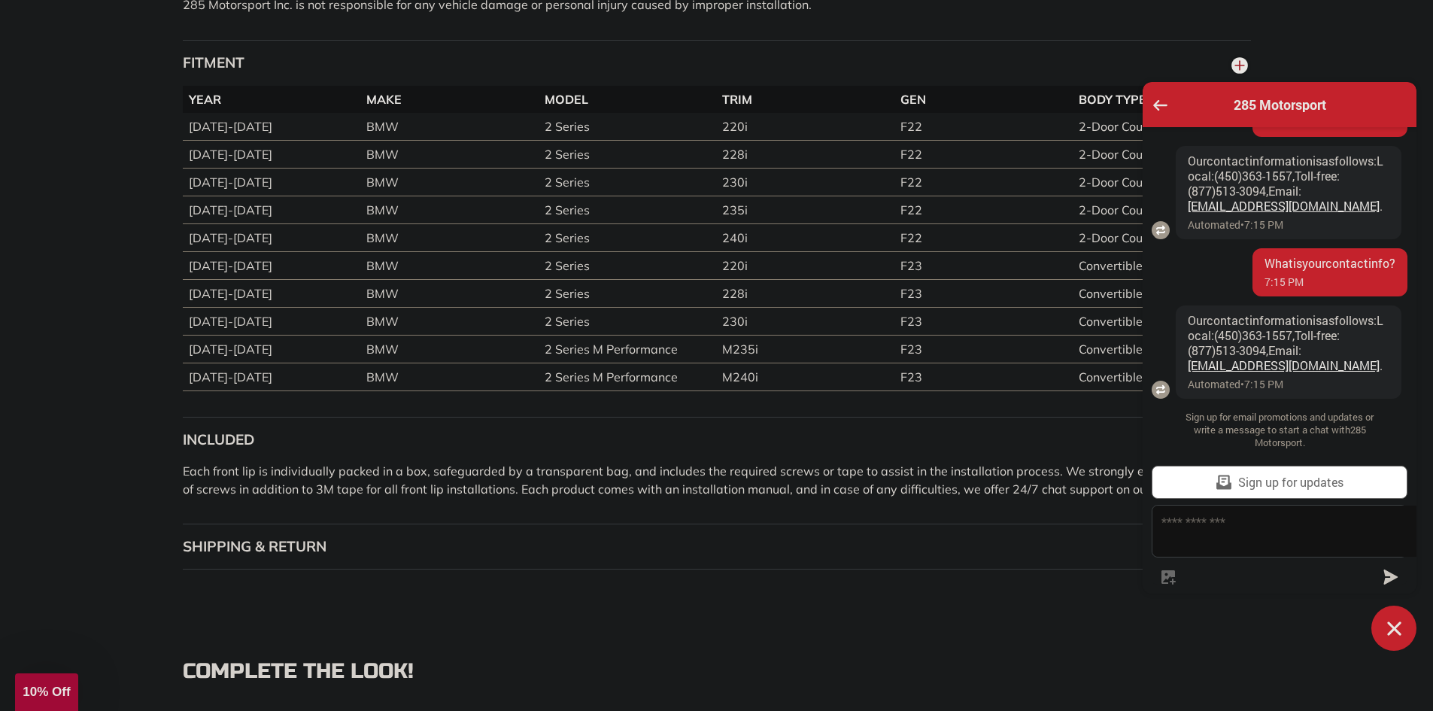
click at [1379, 626] on button "Chat window" at bounding box center [1394, 628] width 45 height 45
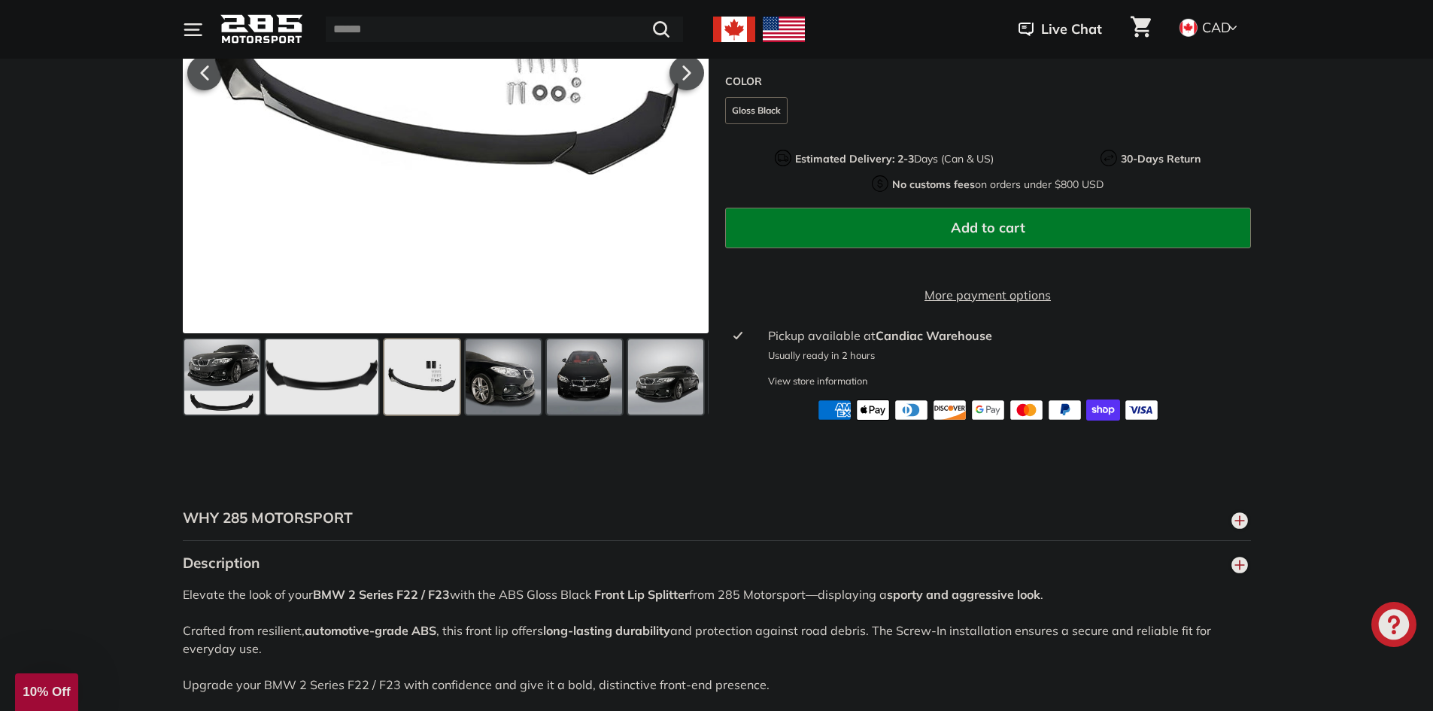
scroll to position [0, 0]
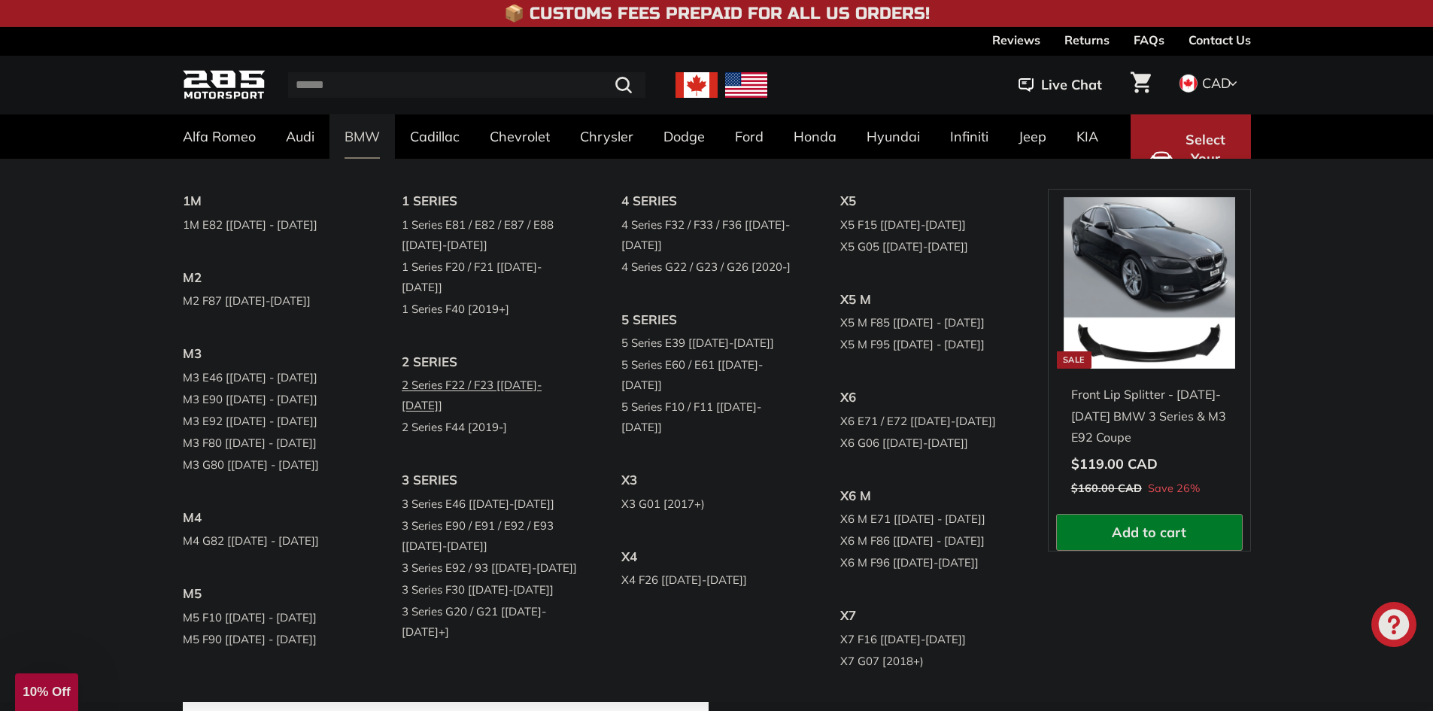
click at [463, 374] on link "2 Series F22 / F23 [[DATE]-[DATE]]" at bounding box center [491, 395] width 178 height 42
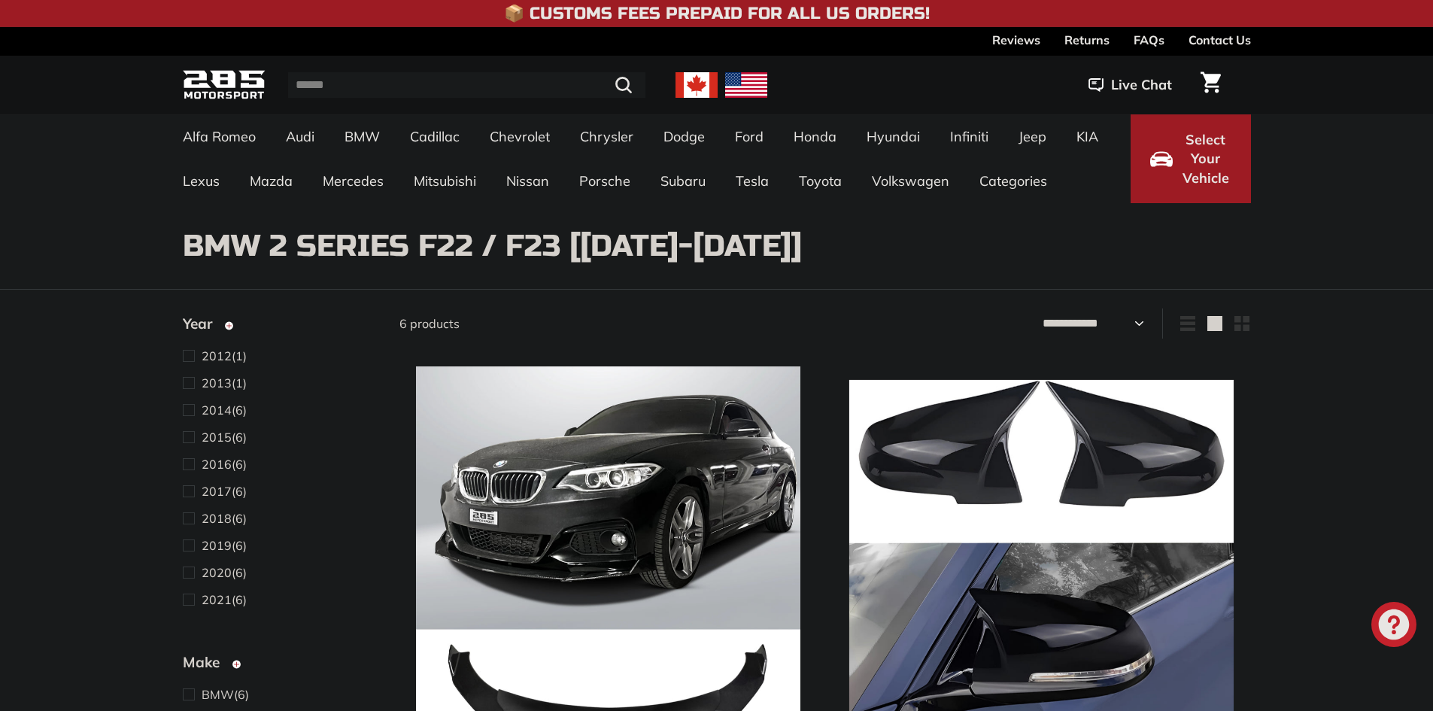
select select "**********"
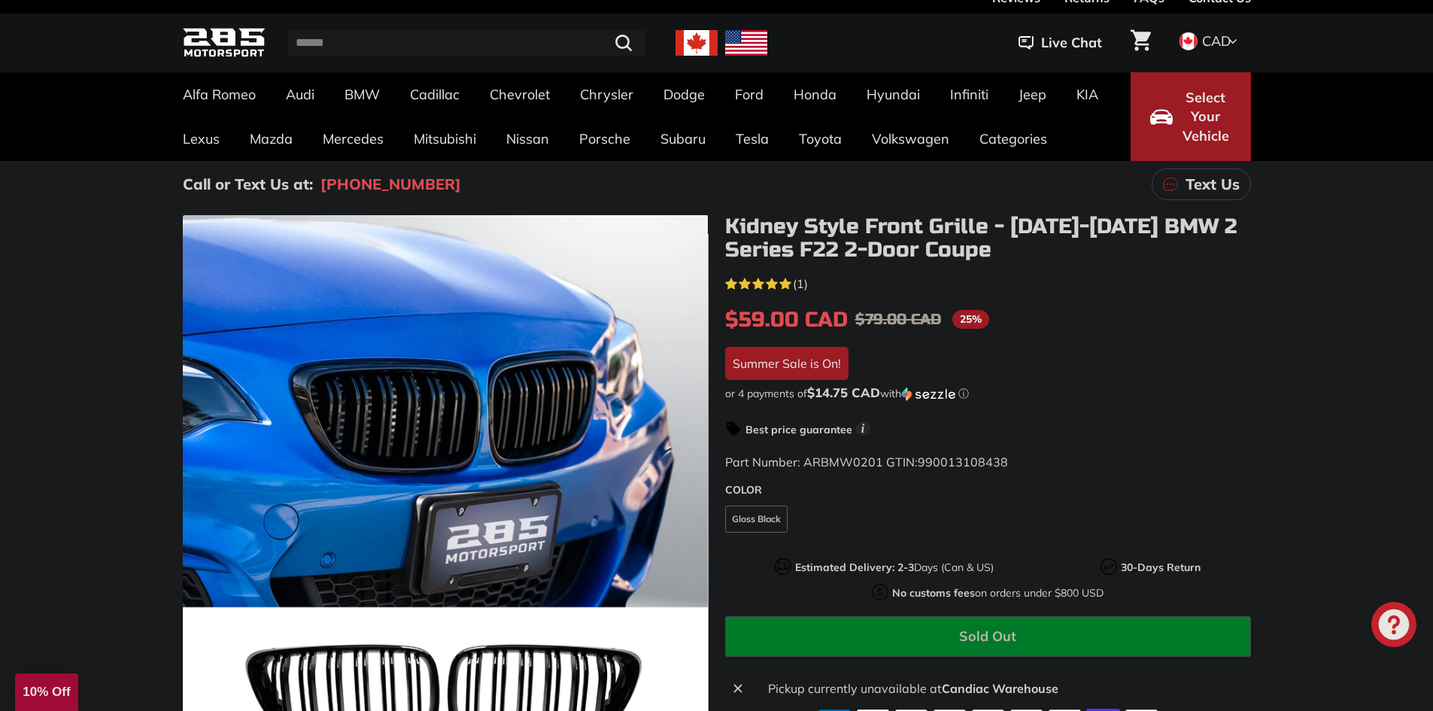
scroll to position [451, 0]
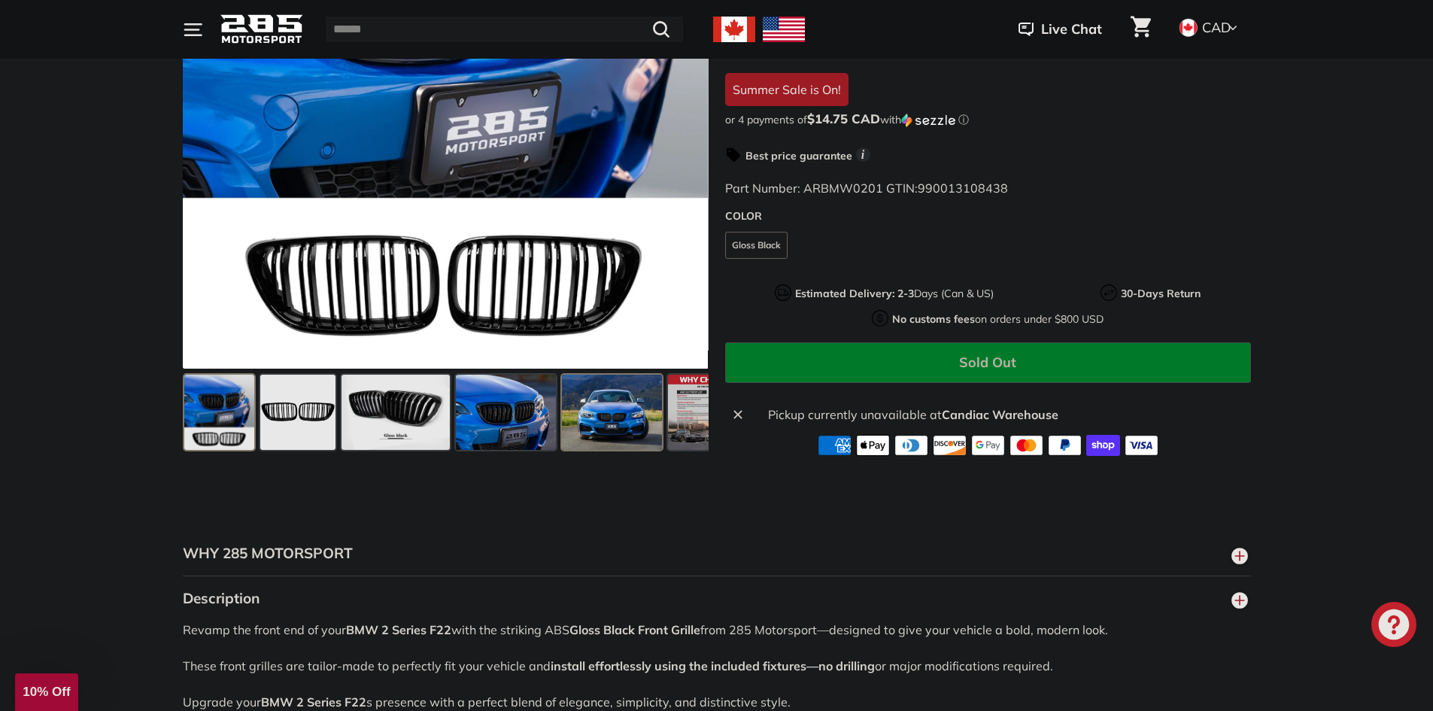
click at [621, 409] on span at bounding box center [612, 412] width 100 height 75
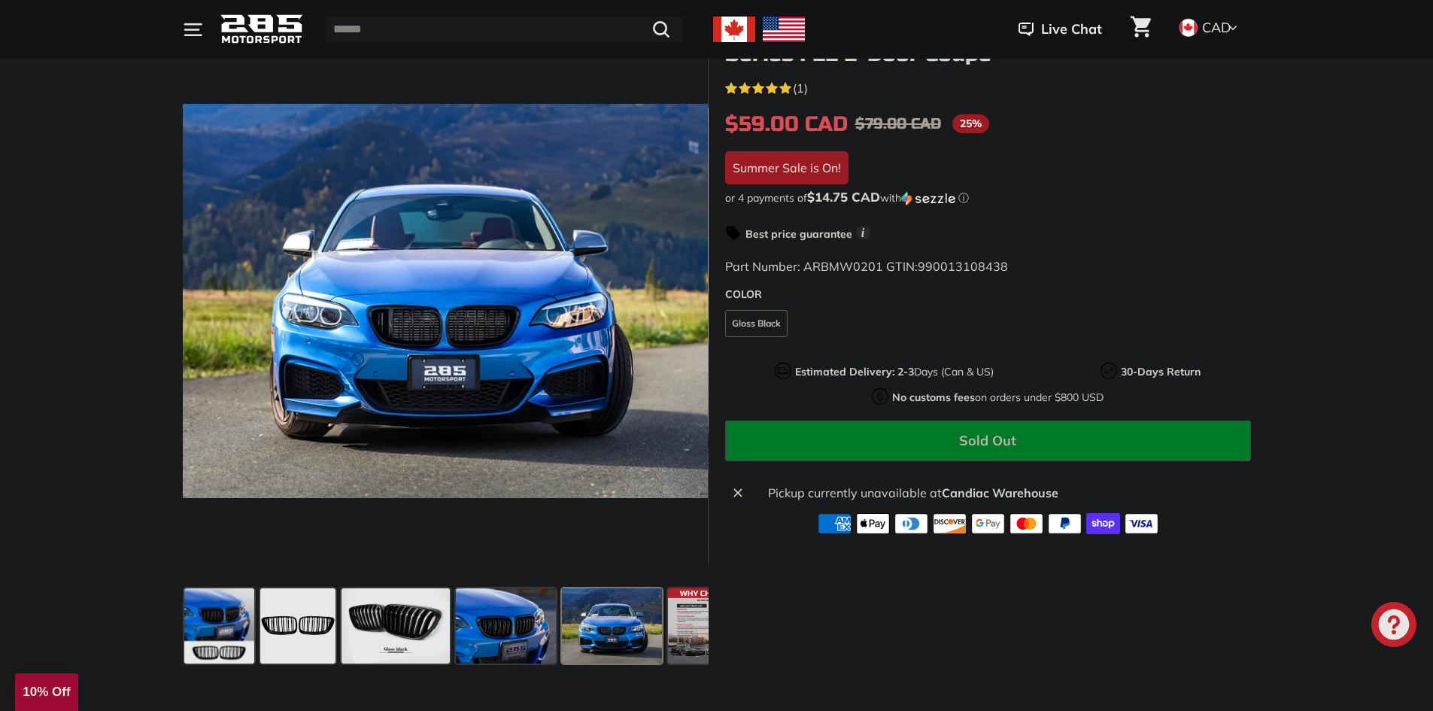
scroll to position [226, 0]
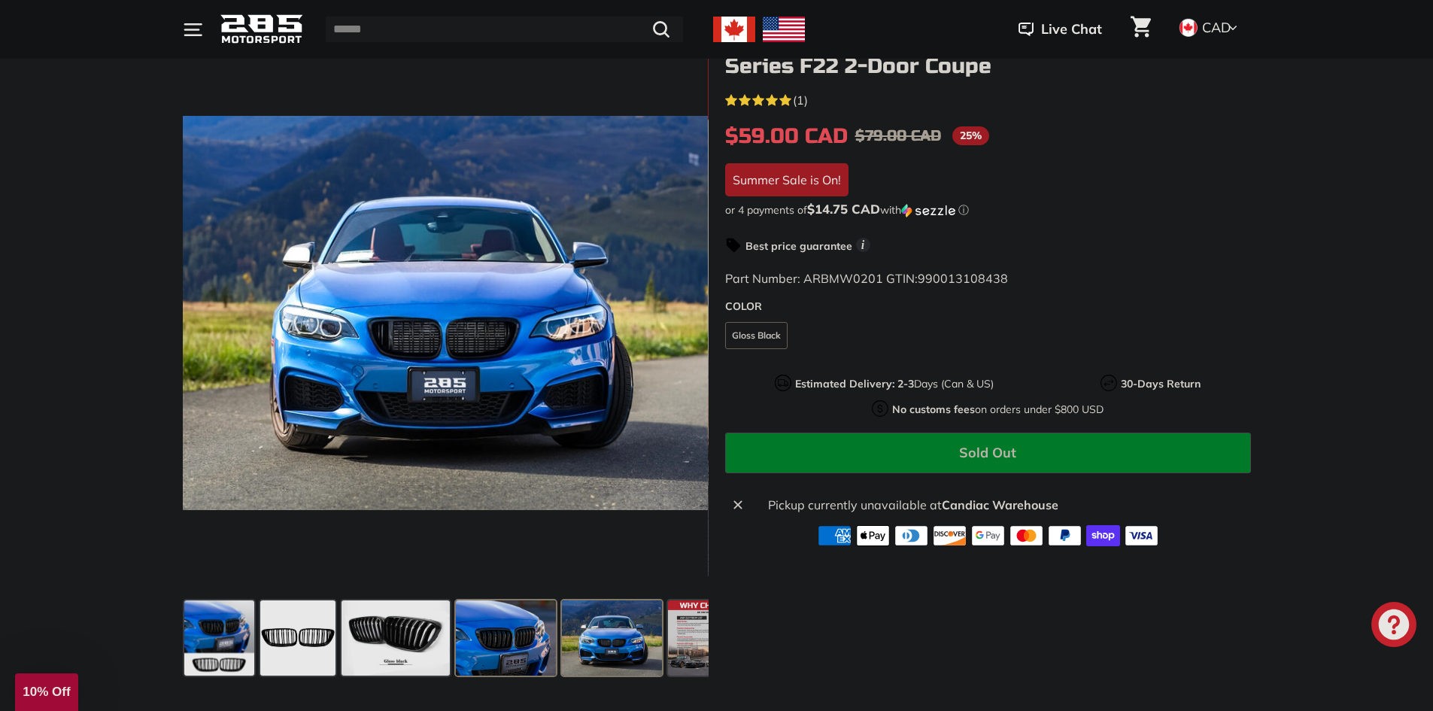
click at [476, 636] on span at bounding box center [506, 637] width 100 height 75
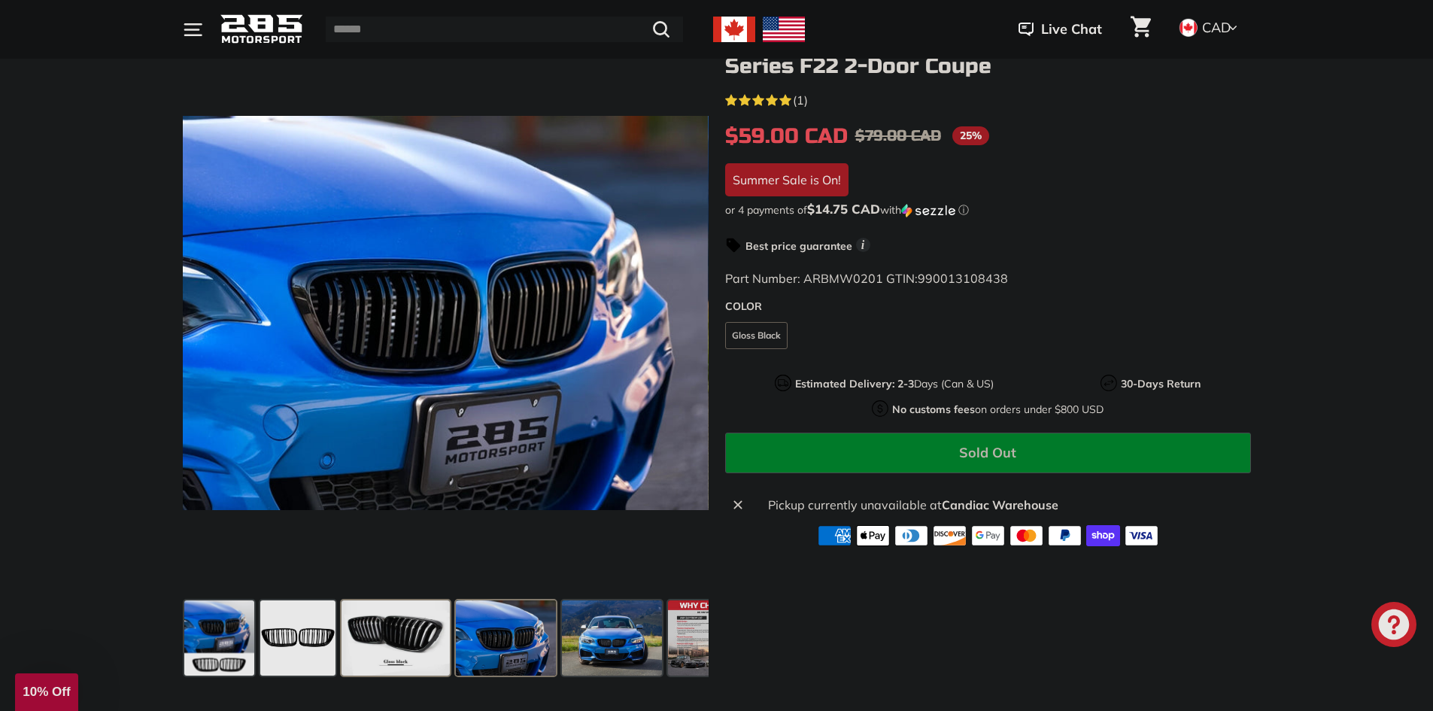
click at [351, 625] on span at bounding box center [396, 637] width 108 height 75
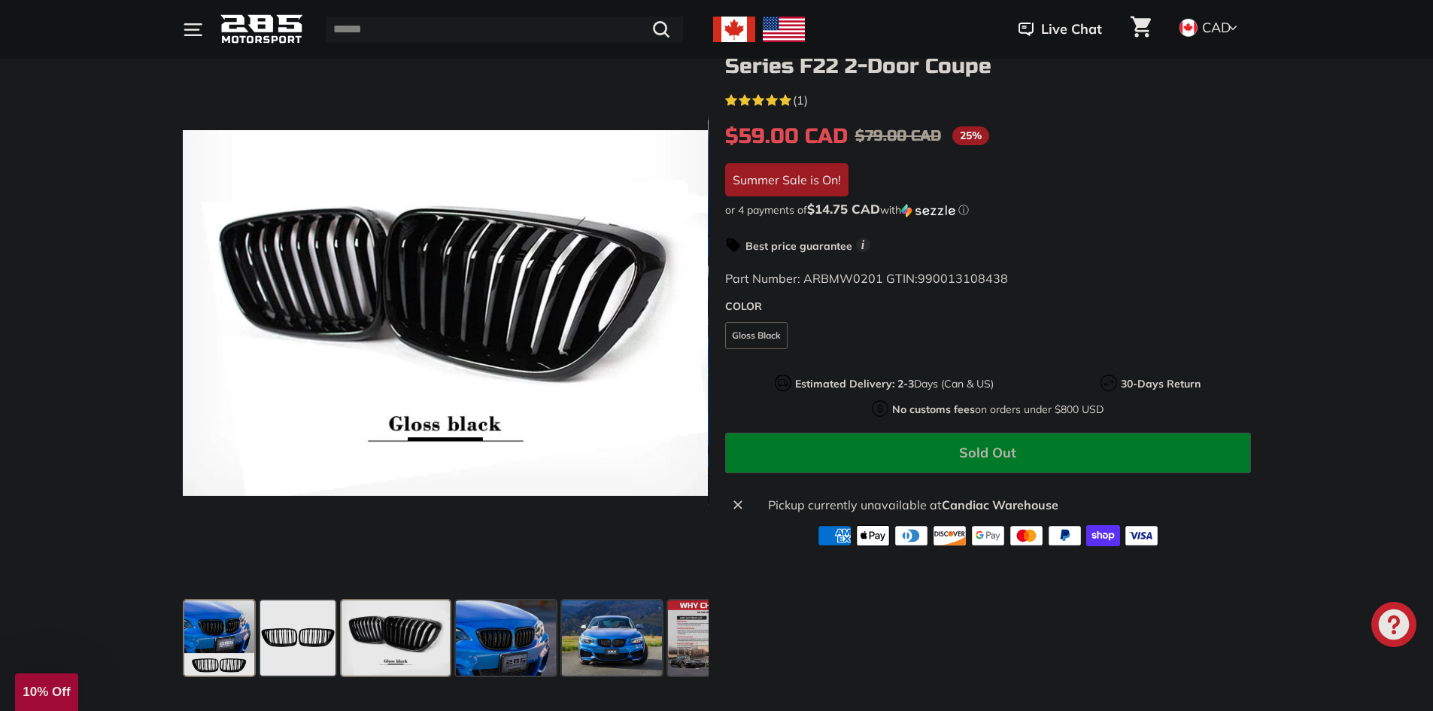
click at [220, 637] on span at bounding box center [219, 637] width 70 height 75
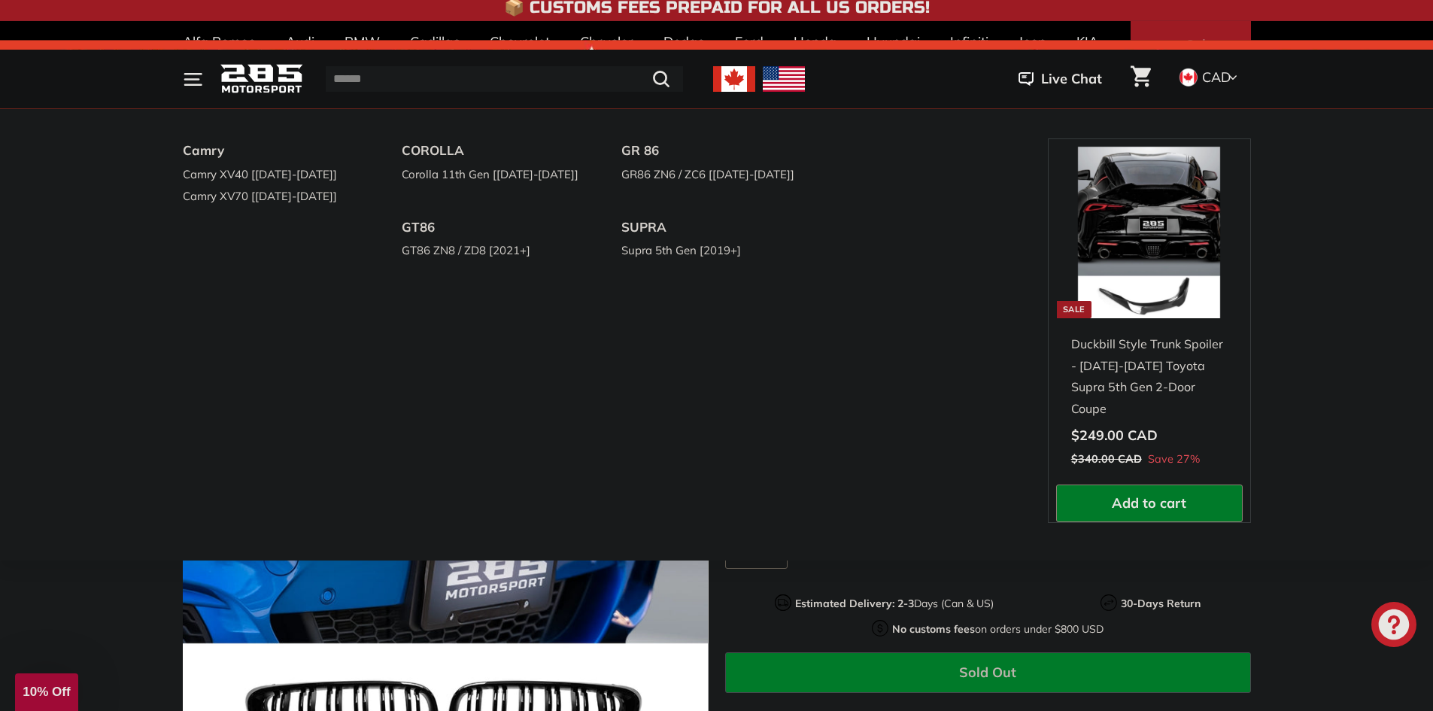
scroll to position [0, 0]
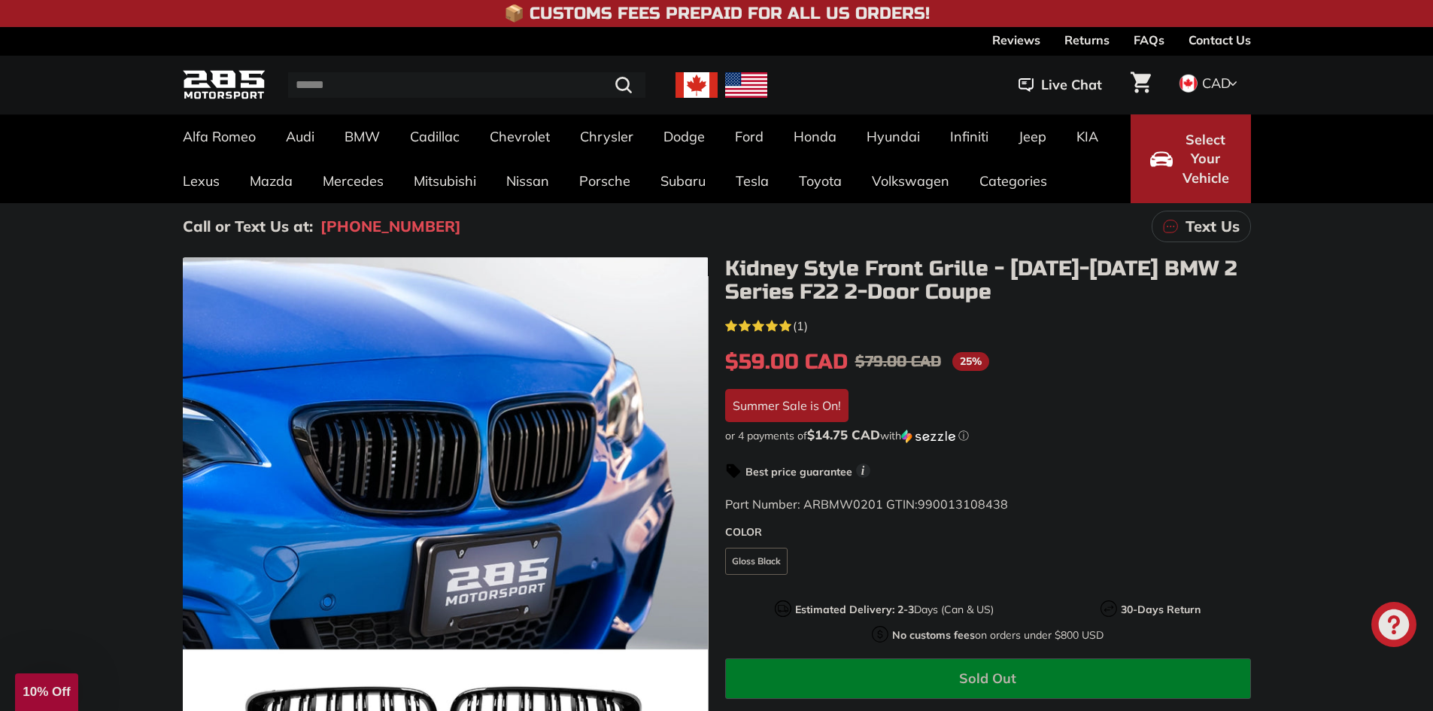
click at [735, 265] on h1 "Kidney Style Front Grille - [DATE]-[DATE] BMW 2 Series F22 2-Door Coupe" at bounding box center [988, 280] width 526 height 47
drag, startPoint x: 729, startPoint y: 265, endPoint x: 986, endPoint y: 263, distance: 256.6
click at [986, 263] on h1 "Kidney Style Front Grille - [DATE]-[DATE] BMW 2 Series F22 2-Door Coupe" at bounding box center [988, 280] width 526 height 47
copy h1 "Kidney Style Front Grille"
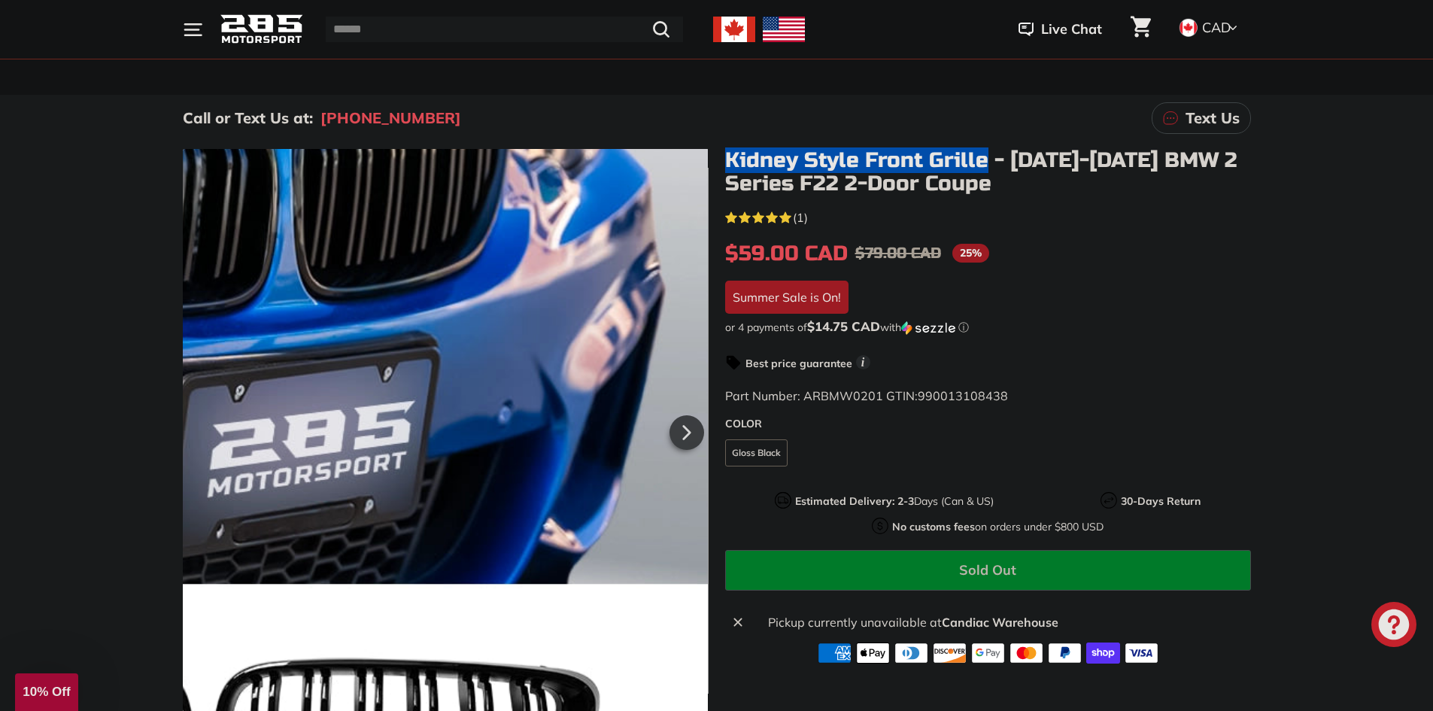
scroll to position [226, 0]
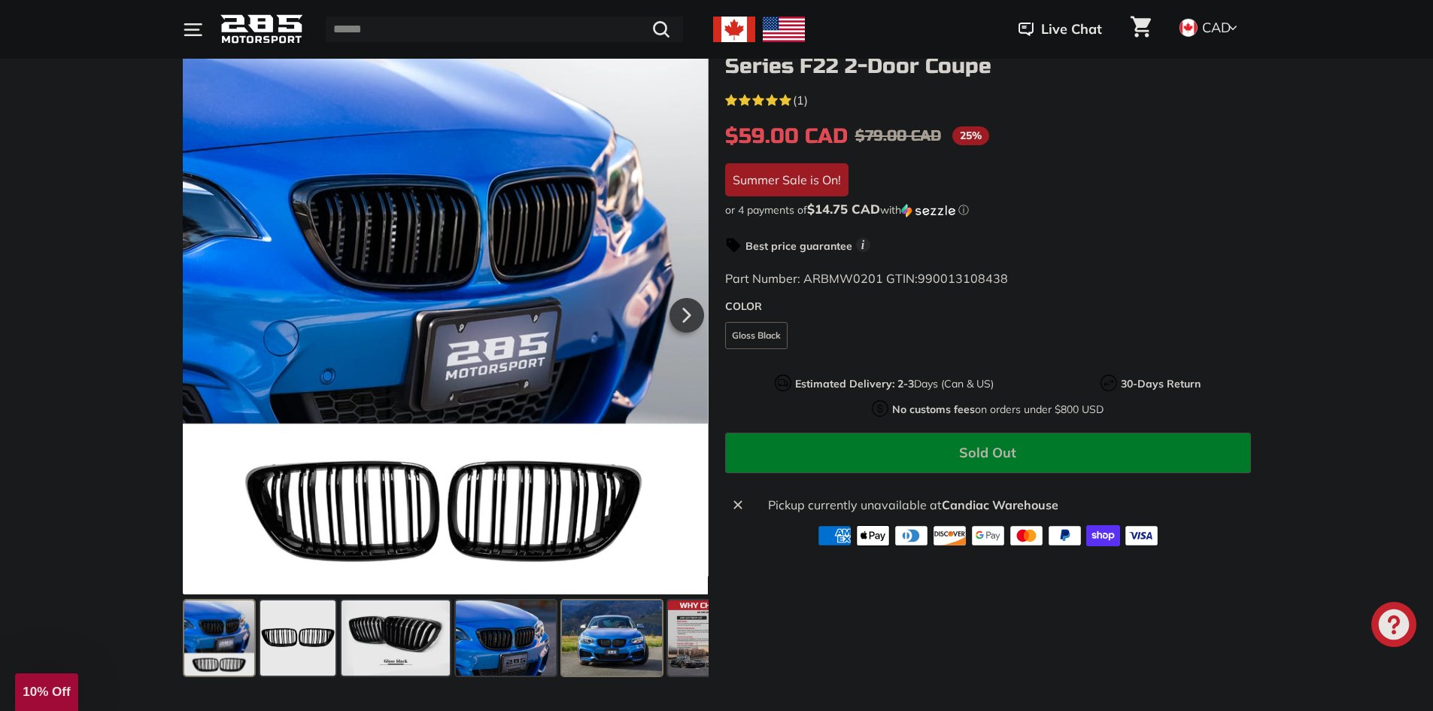
click at [613, 637] on span at bounding box center [612, 637] width 100 height 75
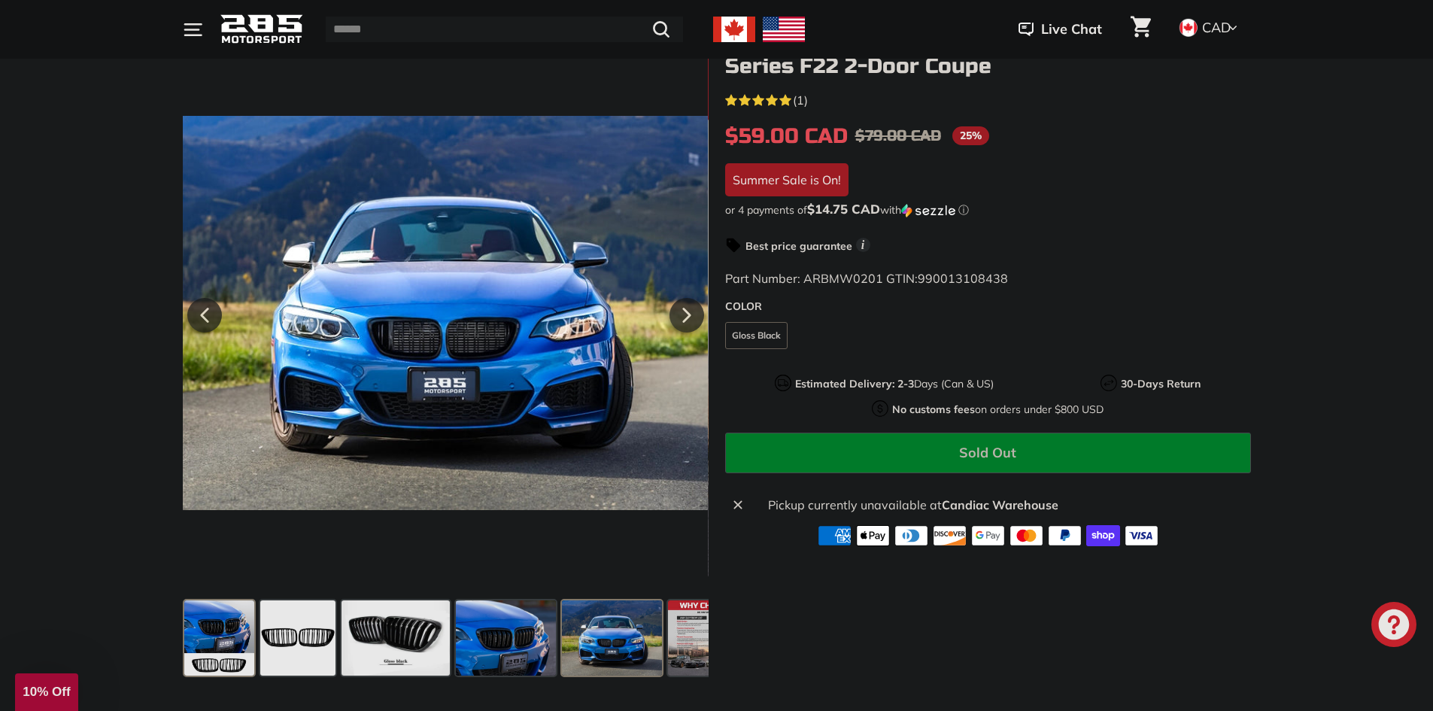
click at [210, 621] on span at bounding box center [219, 637] width 70 height 75
